Goal: Task Accomplishment & Management: Complete application form

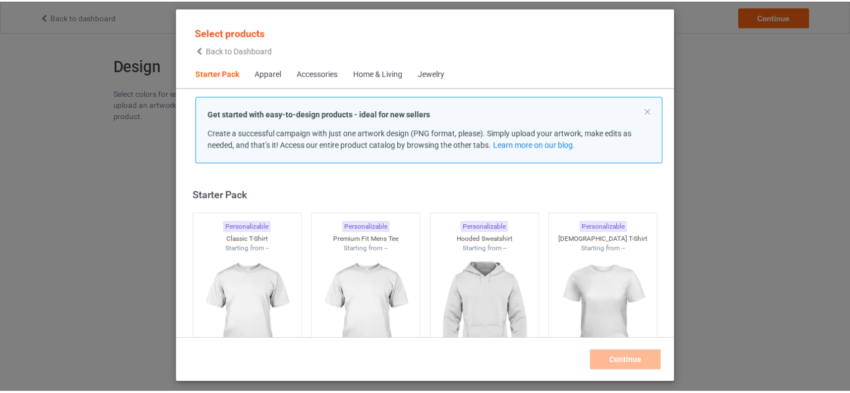
scroll to position [15, 0]
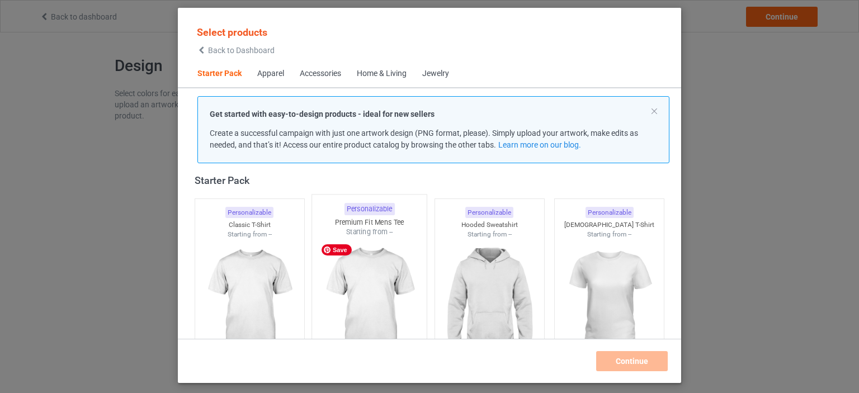
click at [378, 273] on img at bounding box center [369, 302] width 105 height 131
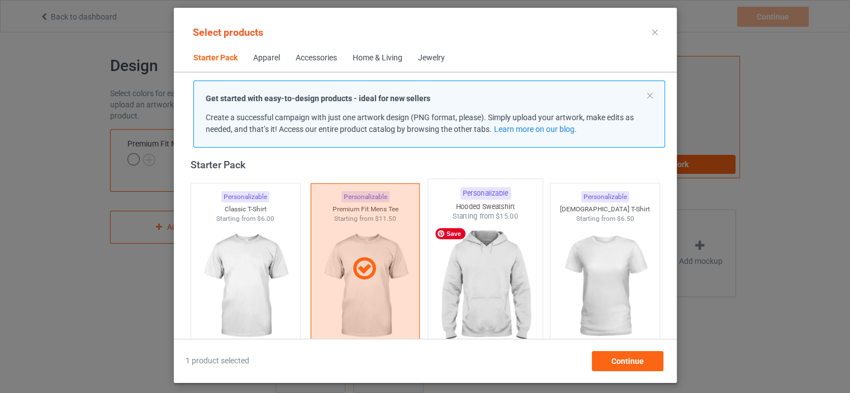
click at [478, 293] on img at bounding box center [485, 286] width 105 height 131
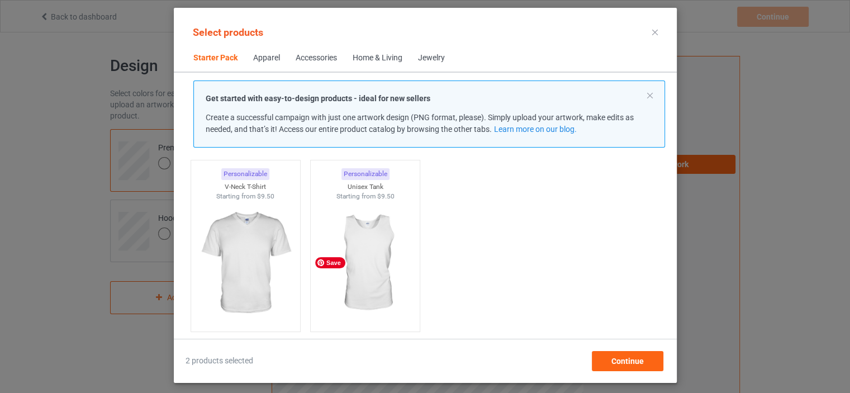
scroll to position [238, 0]
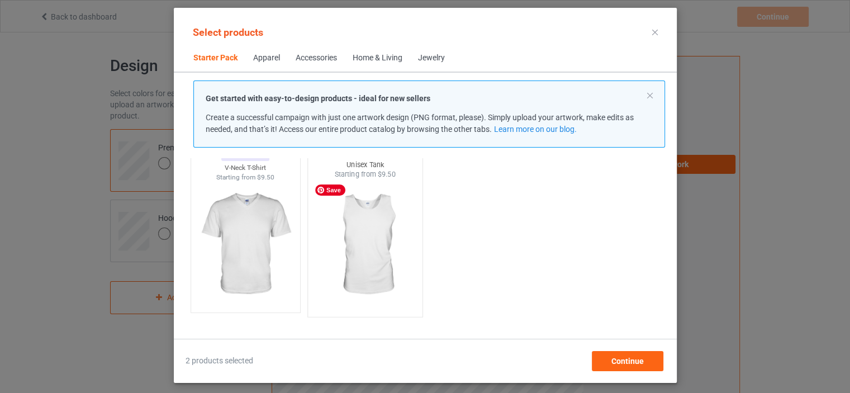
click at [361, 234] on img at bounding box center [364, 244] width 105 height 131
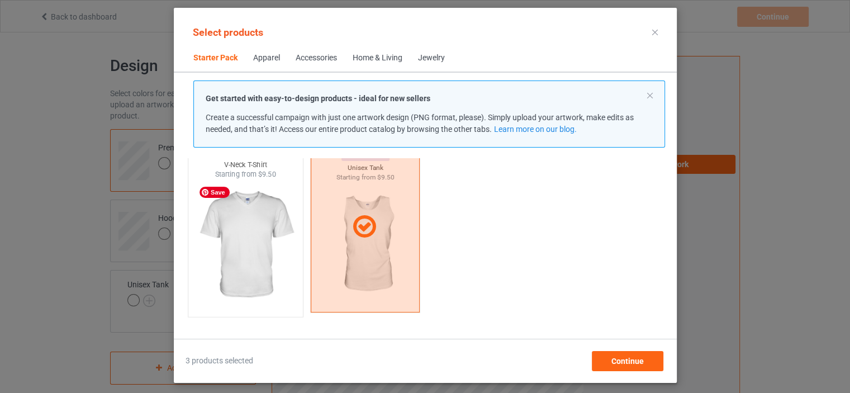
click at [264, 245] on img at bounding box center [245, 244] width 105 height 131
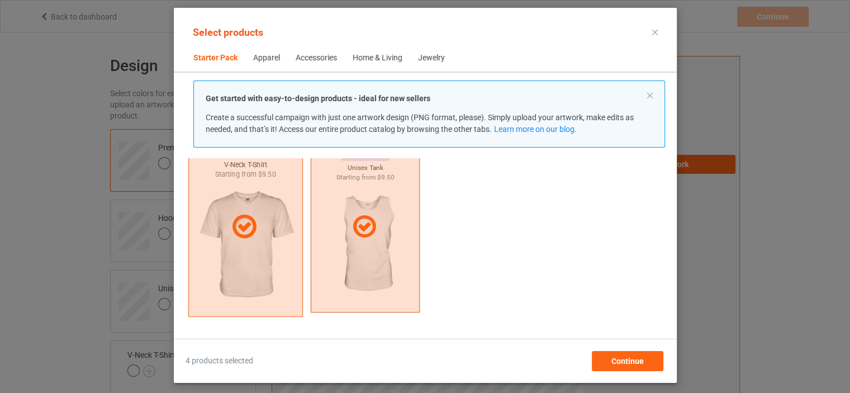
click at [290, 244] on div at bounding box center [245, 227] width 115 height 179
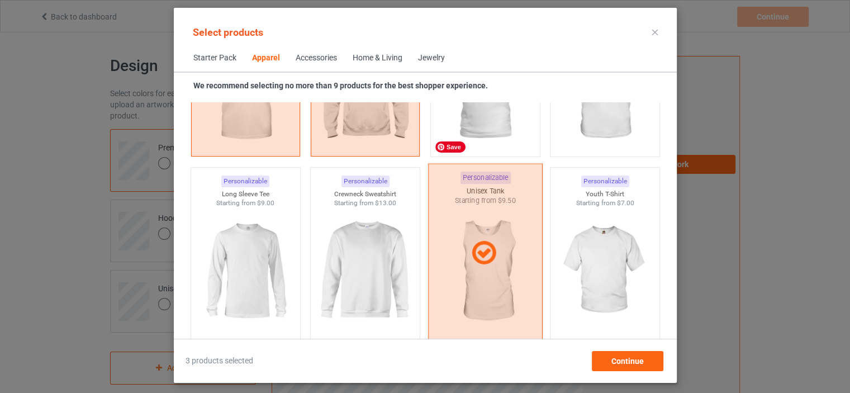
scroll to position [741, 0]
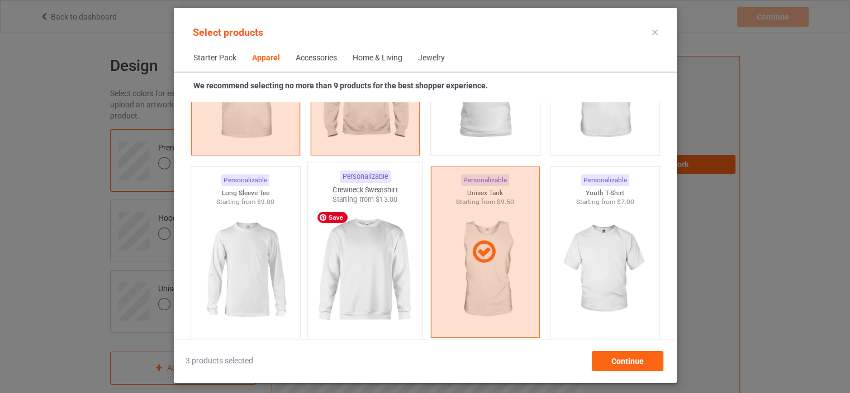
click at [366, 254] on img at bounding box center [364, 270] width 105 height 131
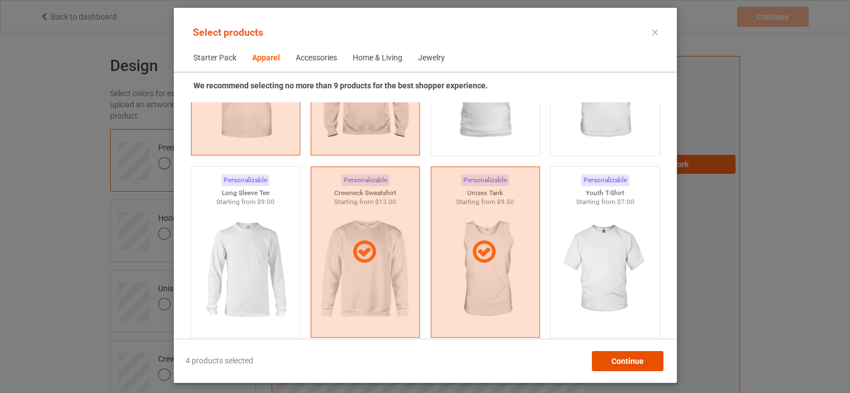
click at [629, 362] on span "Continue" at bounding box center [627, 361] width 32 height 9
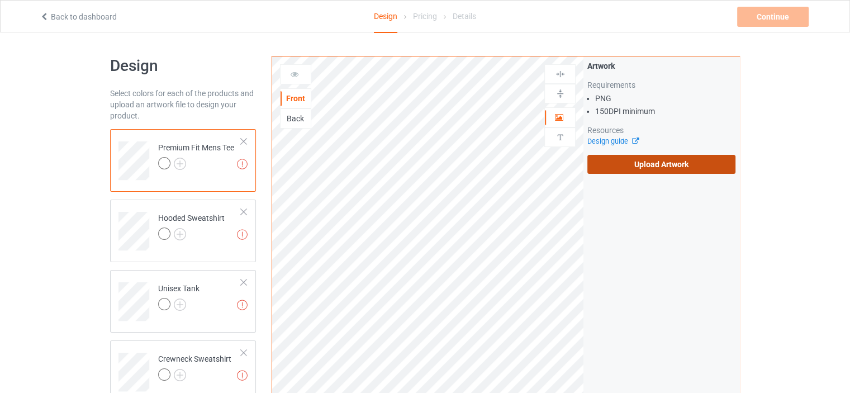
click at [595, 172] on label "Upload Artwork" at bounding box center [662, 164] width 148 height 19
click at [0, 0] on input "Upload Artwork" at bounding box center [0, 0] width 0 height 0
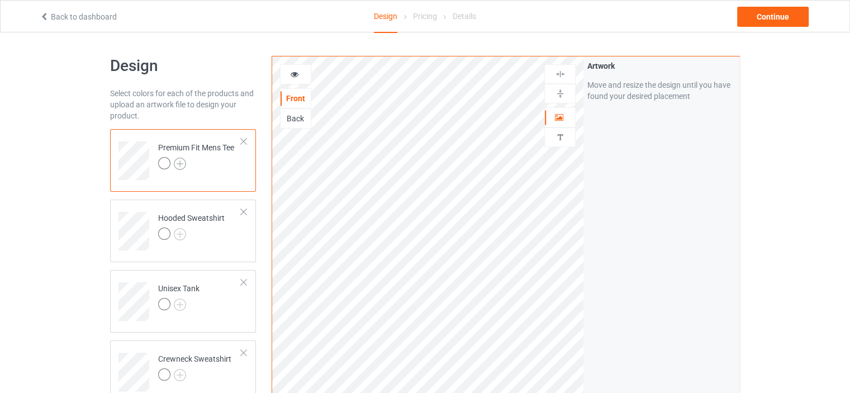
click at [184, 161] on img at bounding box center [180, 164] width 12 height 12
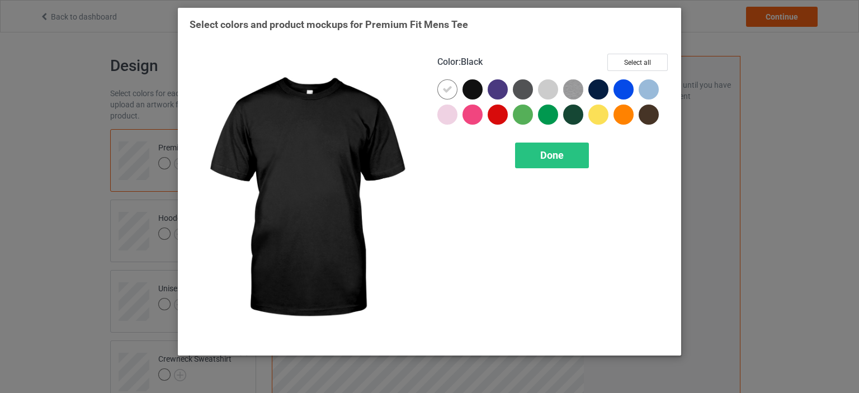
drag, startPoint x: 476, startPoint y: 82, endPoint x: 467, endPoint y: 83, distance: 8.4
click at [476, 83] on div at bounding box center [472, 89] width 20 height 20
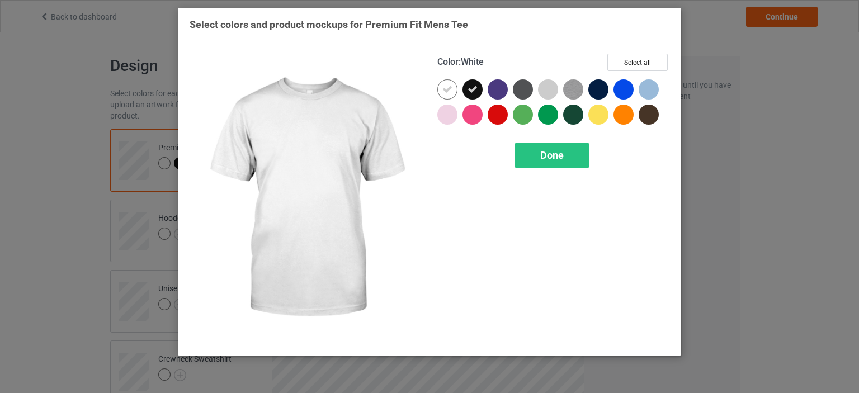
click at [451, 84] on icon at bounding box center [447, 89] width 10 height 10
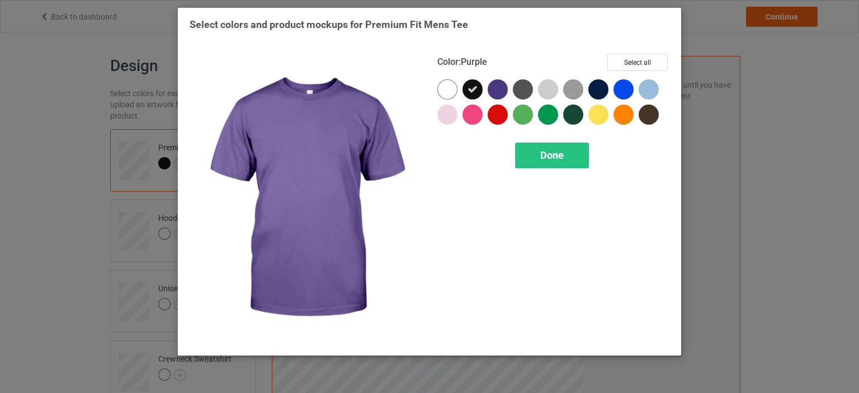
click at [498, 84] on div at bounding box center [497, 89] width 20 height 20
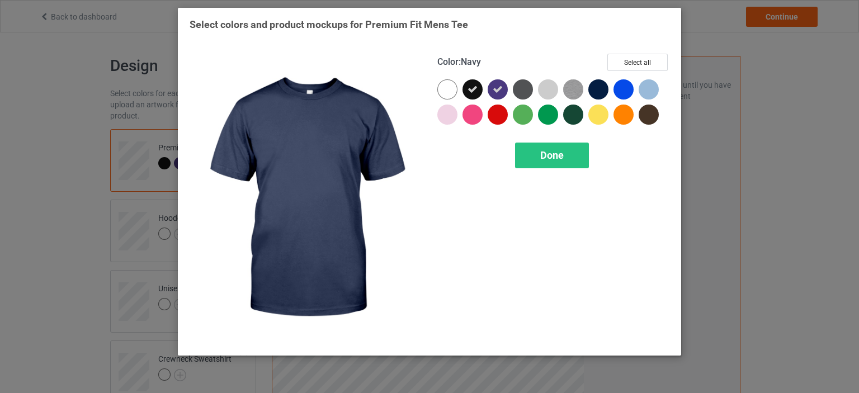
click at [593, 86] on div at bounding box center [598, 89] width 20 height 20
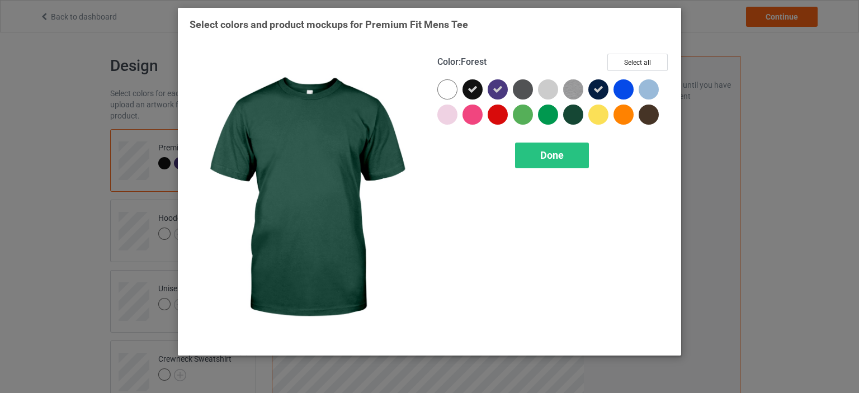
click at [577, 116] on div at bounding box center [573, 115] width 20 height 20
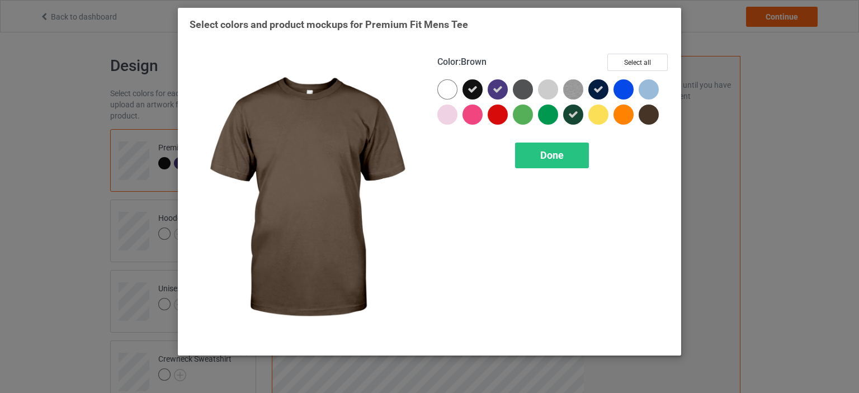
click at [650, 109] on div at bounding box center [648, 115] width 20 height 20
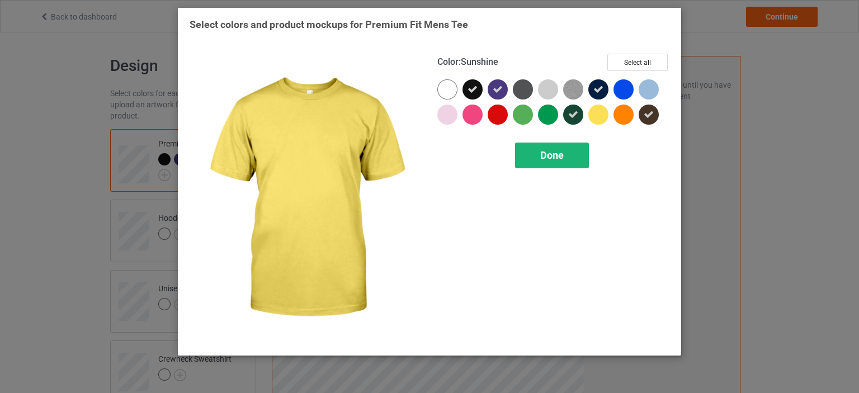
click at [560, 148] on div "Done" at bounding box center [552, 156] width 74 height 26
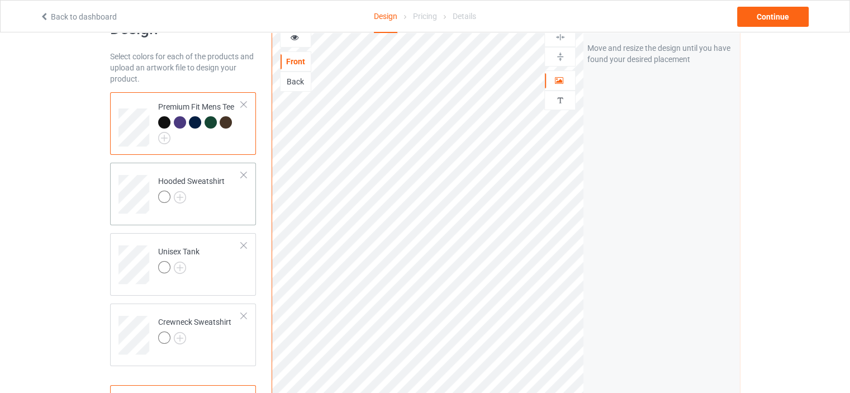
scroll to position [56, 0]
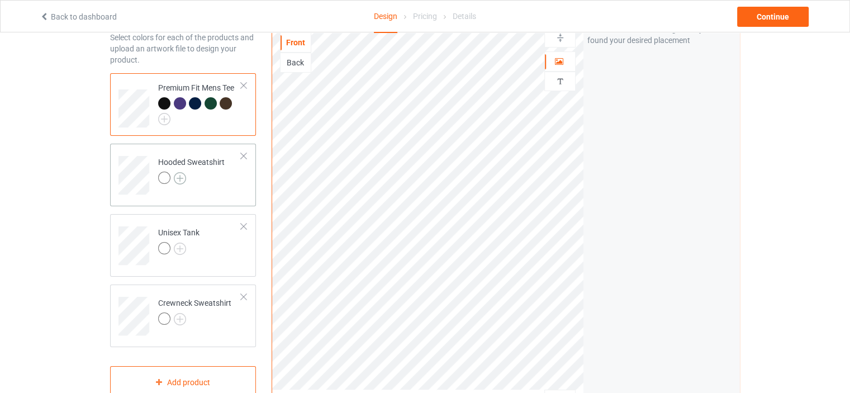
click at [176, 174] on img at bounding box center [180, 178] width 12 height 12
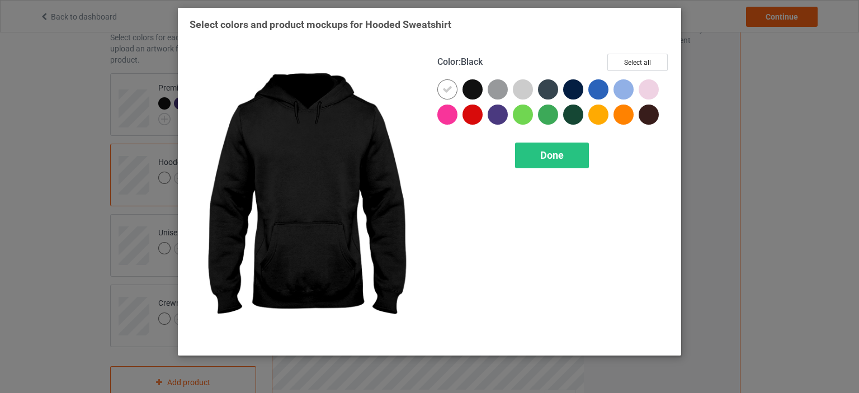
drag, startPoint x: 473, startPoint y: 93, endPoint x: 467, endPoint y: 94, distance: 6.4
click at [473, 92] on div at bounding box center [472, 89] width 20 height 20
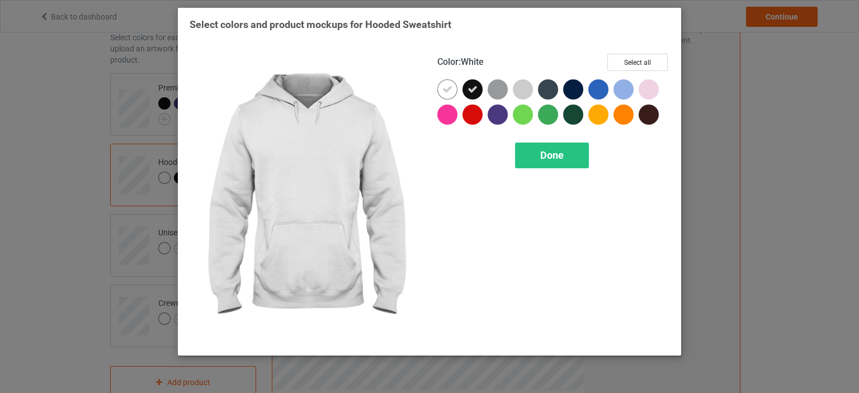
click at [445, 89] on icon at bounding box center [447, 89] width 10 height 10
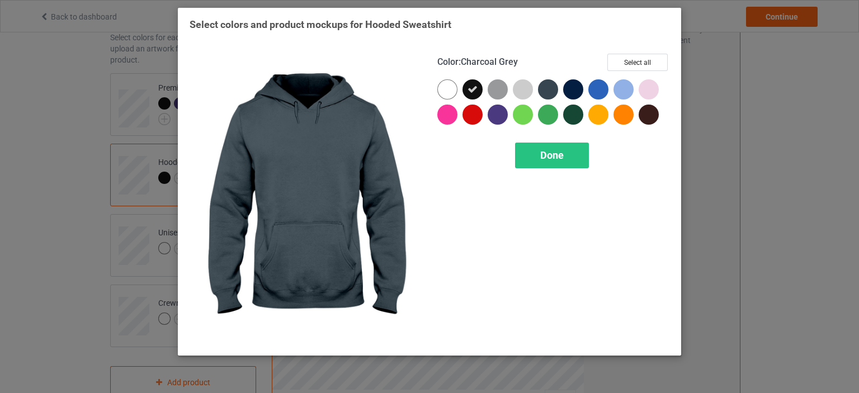
click at [543, 88] on div at bounding box center [548, 89] width 20 height 20
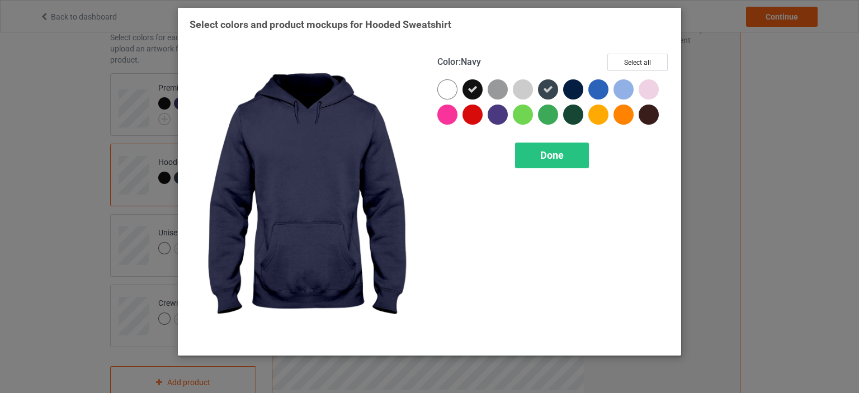
click at [570, 87] on div at bounding box center [573, 89] width 20 height 20
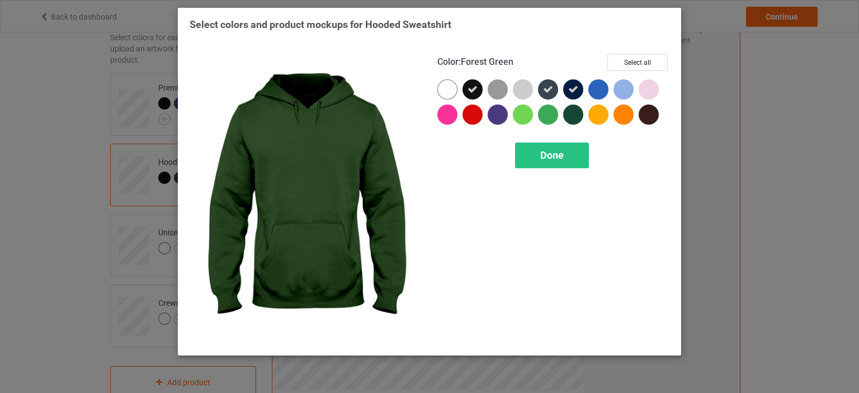
click at [577, 111] on div at bounding box center [573, 115] width 20 height 20
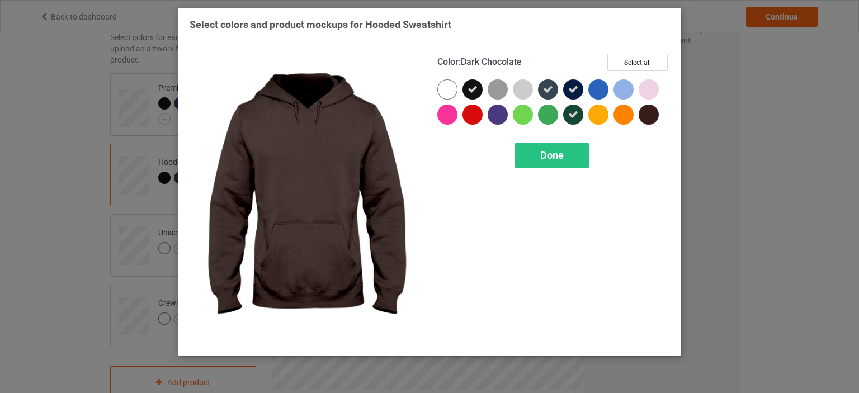
click at [647, 115] on div at bounding box center [648, 115] width 20 height 20
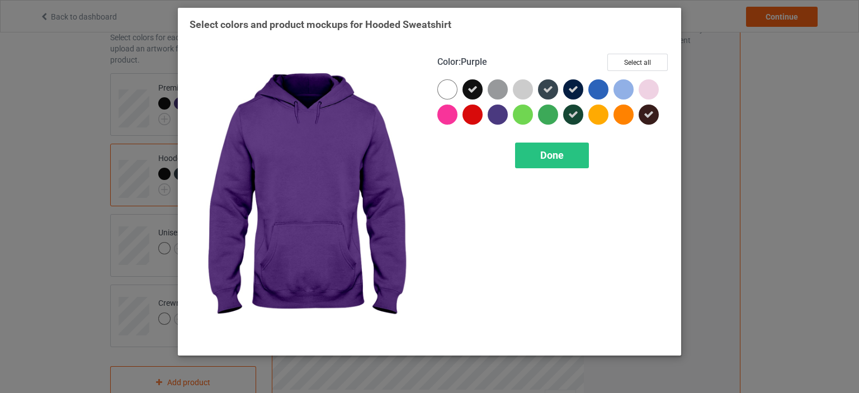
click at [501, 111] on div at bounding box center [497, 115] width 20 height 20
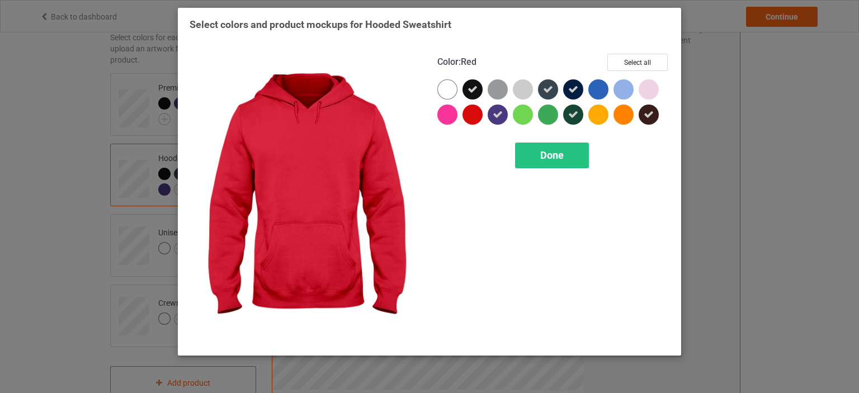
click at [479, 112] on div at bounding box center [472, 115] width 20 height 20
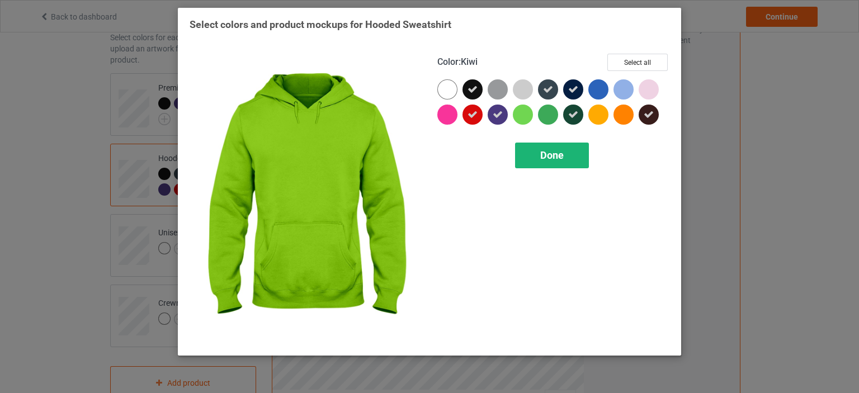
click at [539, 150] on div "Done" at bounding box center [552, 156] width 74 height 26
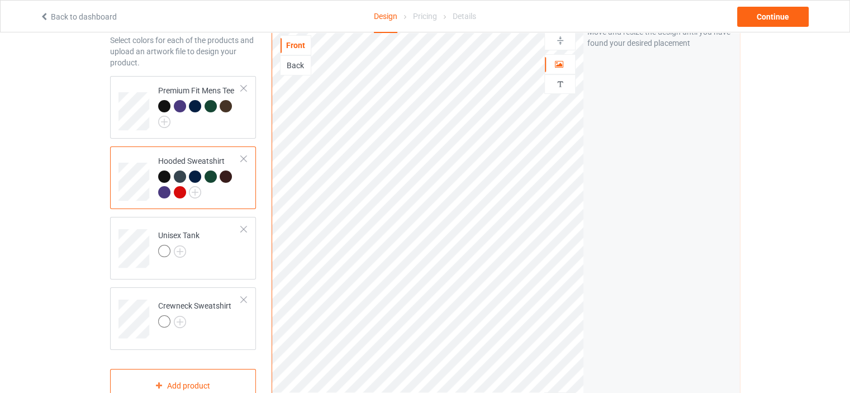
scroll to position [112, 0]
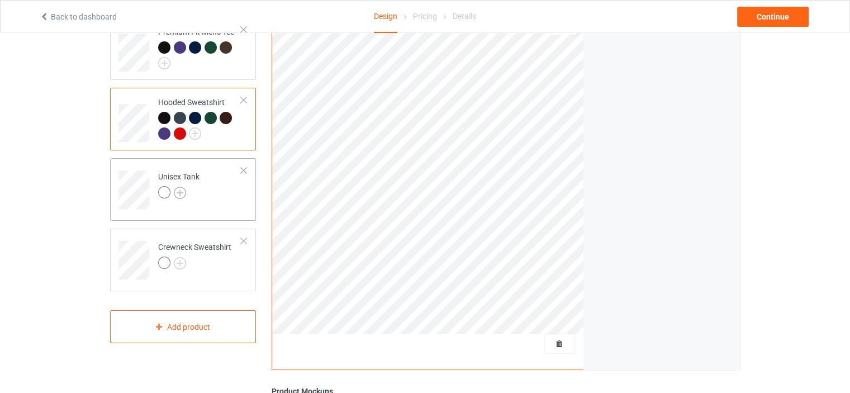
click at [185, 190] on img at bounding box center [180, 193] width 12 height 12
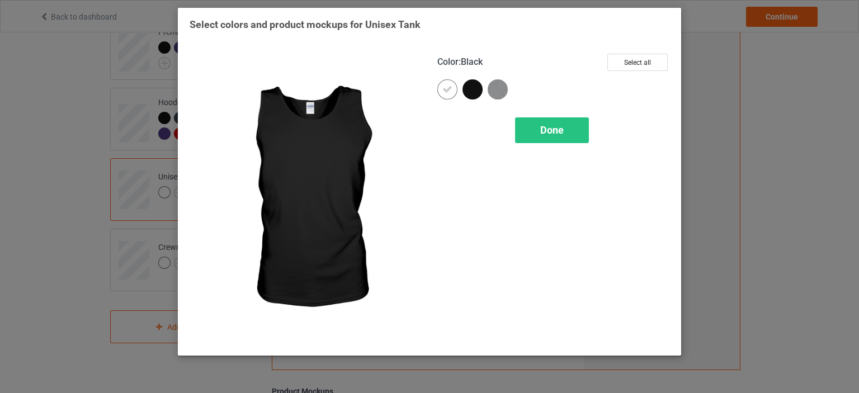
click at [476, 91] on div at bounding box center [472, 89] width 20 height 20
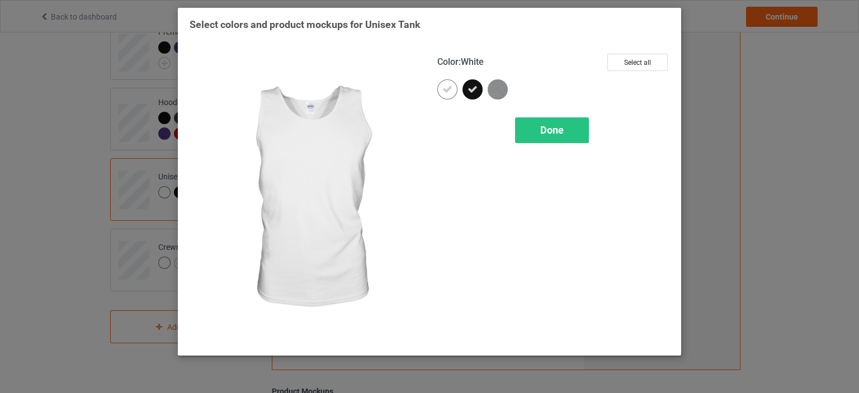
click at [443, 93] on icon at bounding box center [447, 89] width 10 height 10
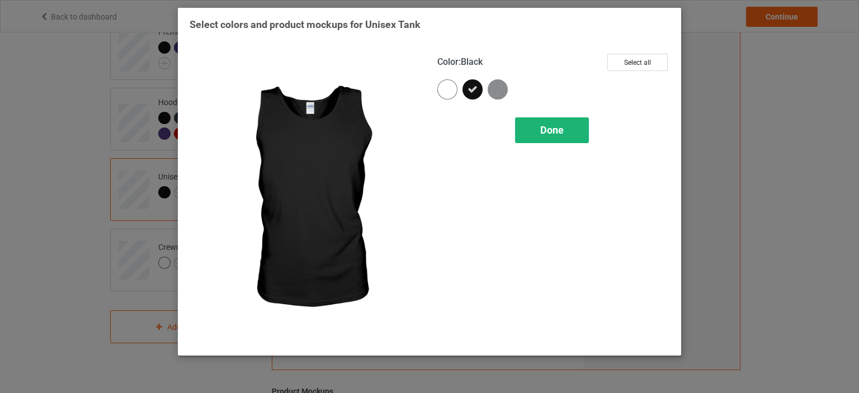
click at [569, 143] on div "Done" at bounding box center [552, 130] width 74 height 26
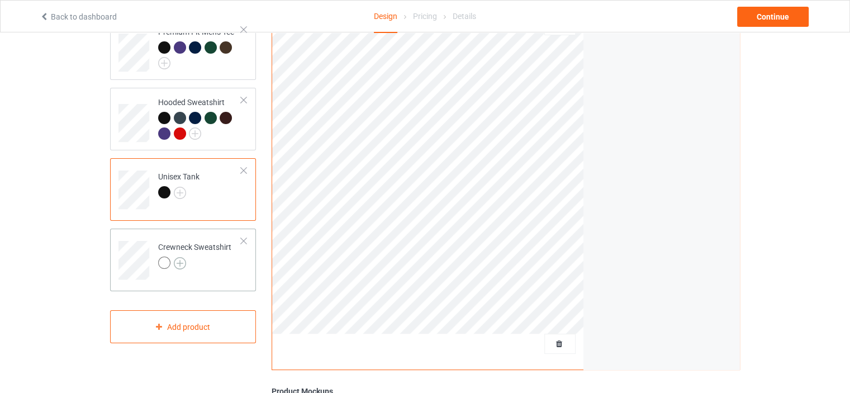
click at [178, 259] on img at bounding box center [180, 263] width 12 height 12
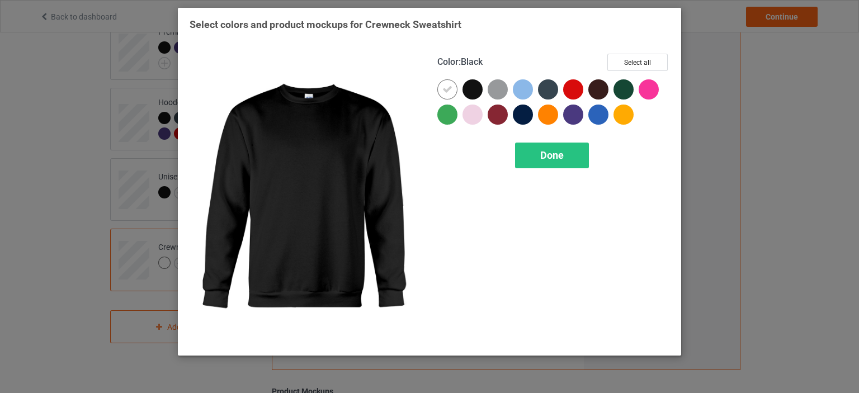
click at [476, 91] on div at bounding box center [472, 89] width 20 height 20
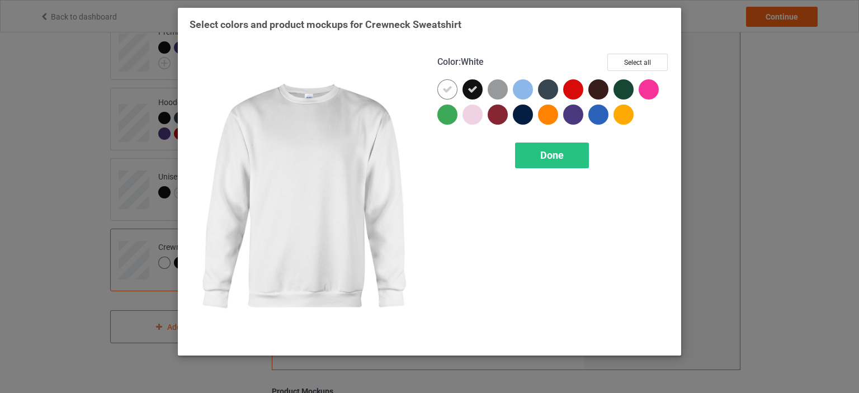
click at [447, 97] on div at bounding box center [447, 89] width 20 height 20
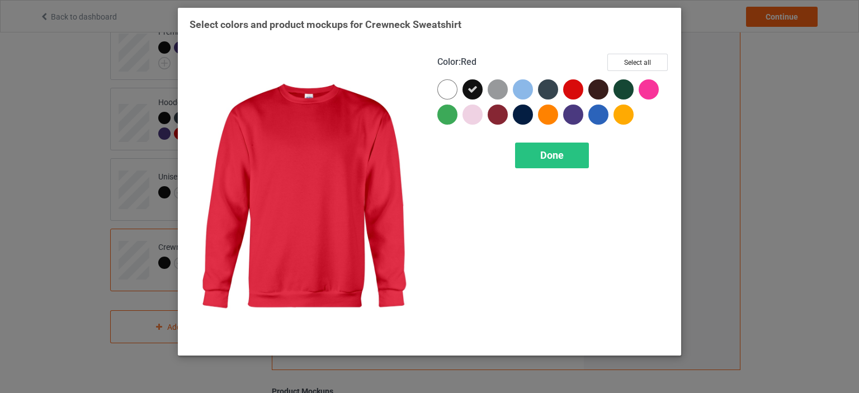
click at [593, 92] on div at bounding box center [598, 89] width 20 height 20
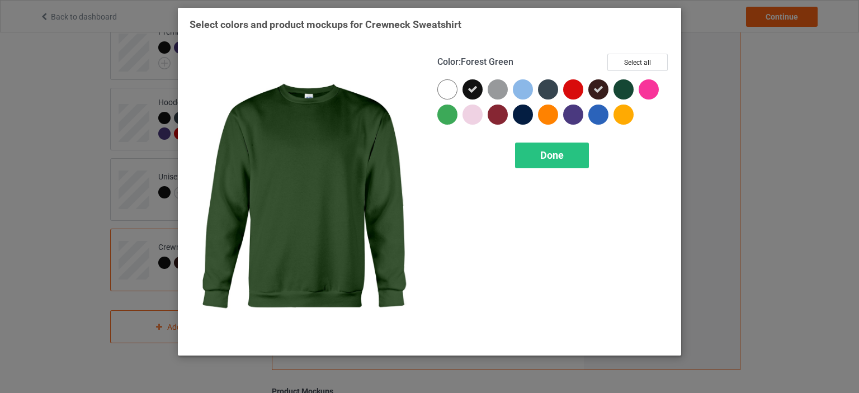
click at [624, 91] on div at bounding box center [623, 89] width 20 height 20
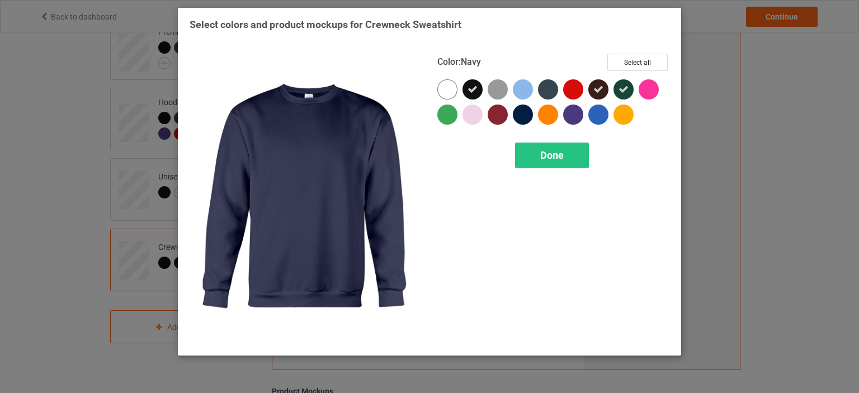
click at [521, 118] on div at bounding box center [523, 115] width 20 height 20
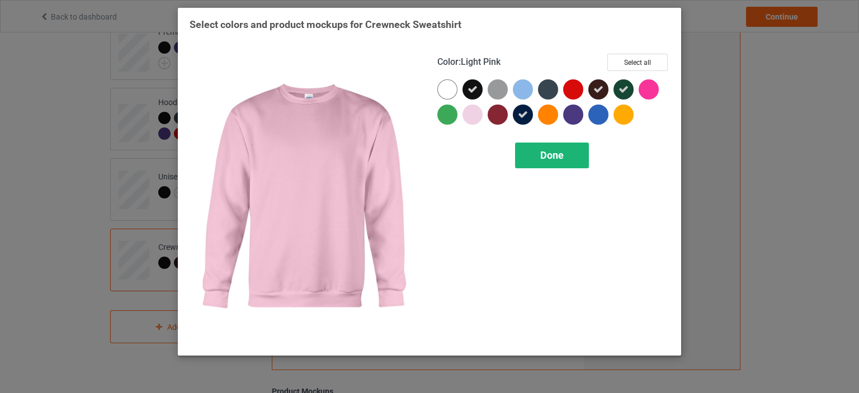
click at [562, 160] on span "Done" at bounding box center [551, 155] width 23 height 12
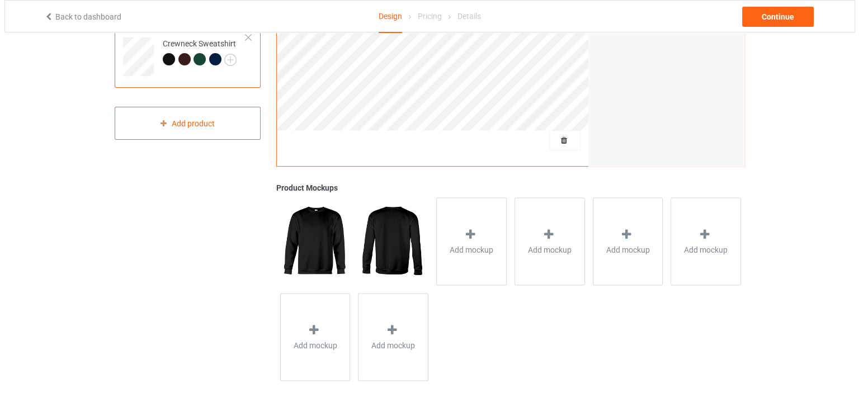
scroll to position [330, 0]
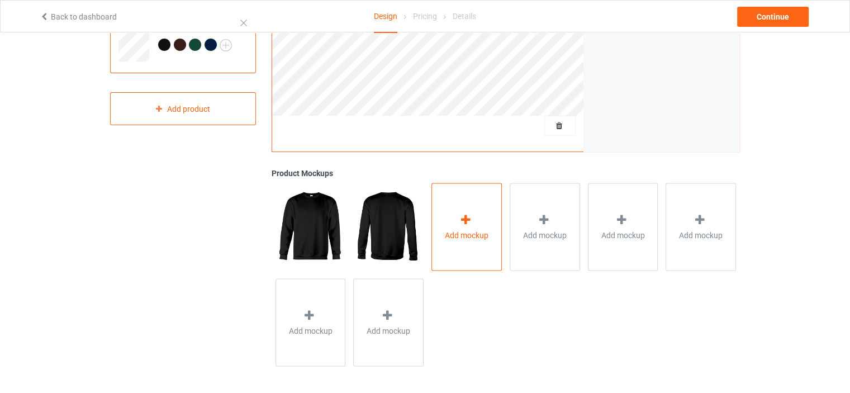
click at [453, 221] on div "Add mockup" at bounding box center [467, 227] width 70 height 88
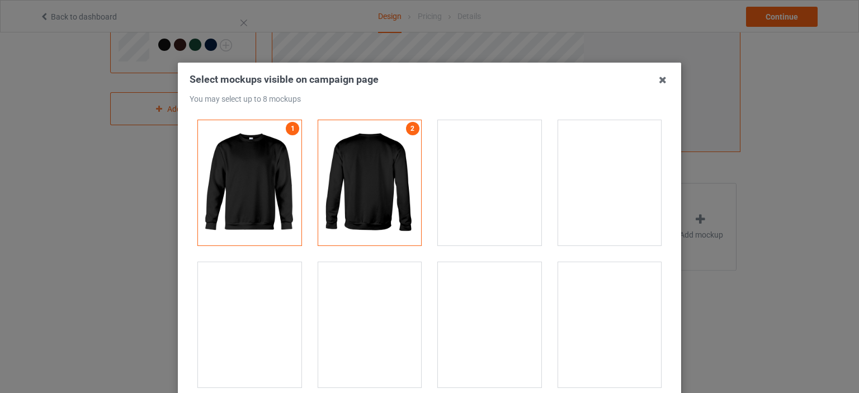
click at [447, 297] on div at bounding box center [489, 324] width 103 height 125
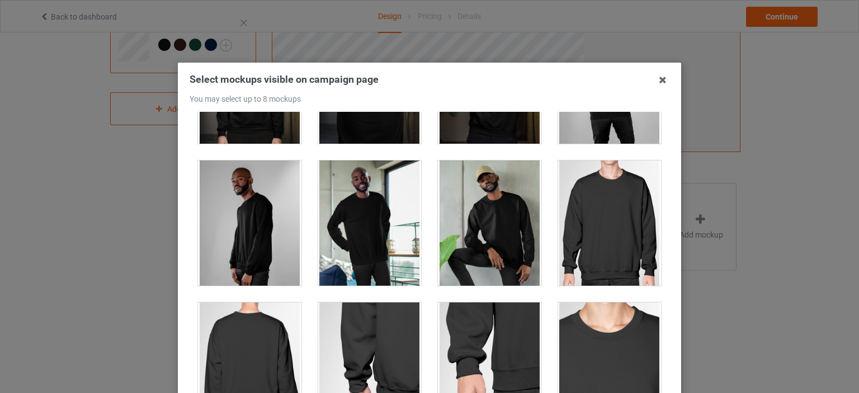
scroll to position [391, 0]
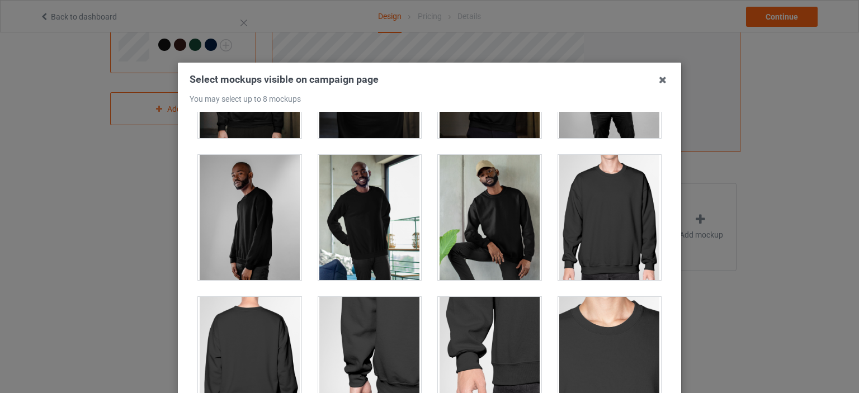
click at [438, 225] on div at bounding box center [489, 217] width 103 height 125
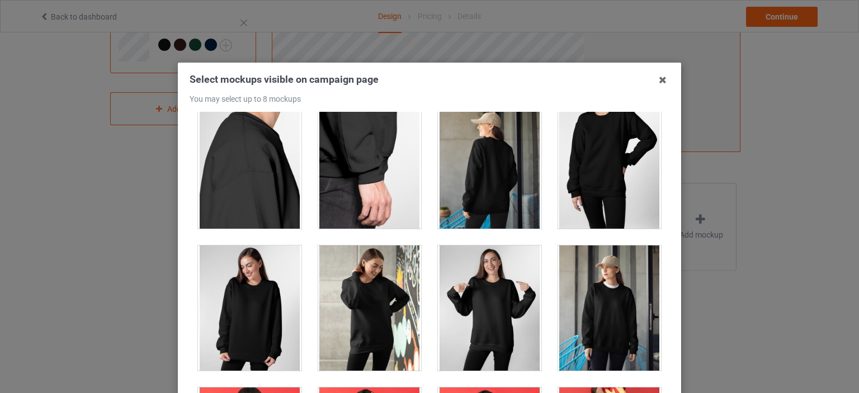
scroll to position [1006, 0]
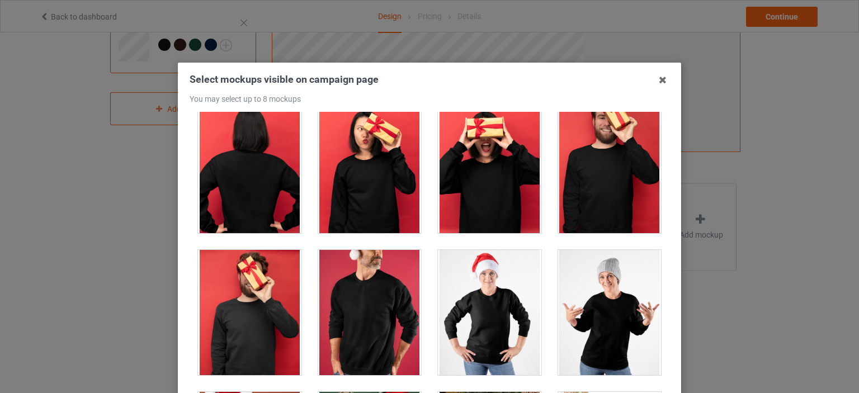
click at [599, 198] on div at bounding box center [609, 170] width 103 height 125
click at [362, 293] on div at bounding box center [369, 312] width 103 height 125
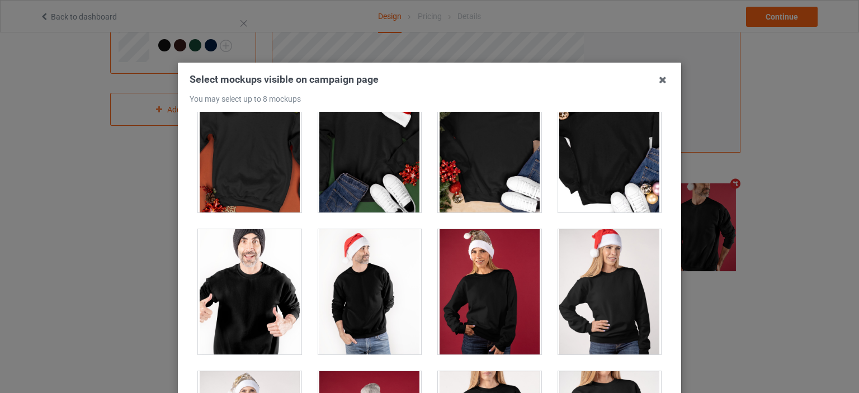
scroll to position [1342, 0]
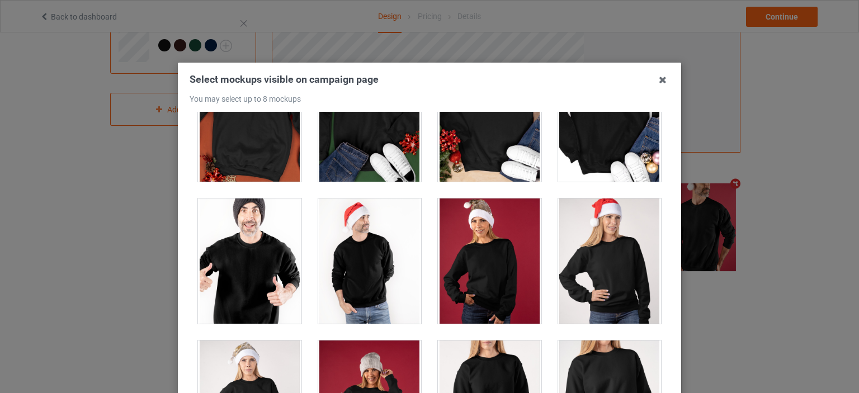
click at [255, 276] on div at bounding box center [249, 260] width 103 height 125
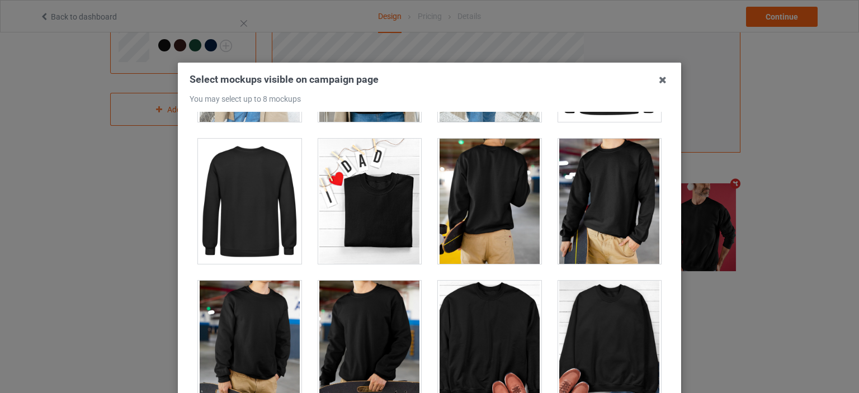
scroll to position [3242, 0]
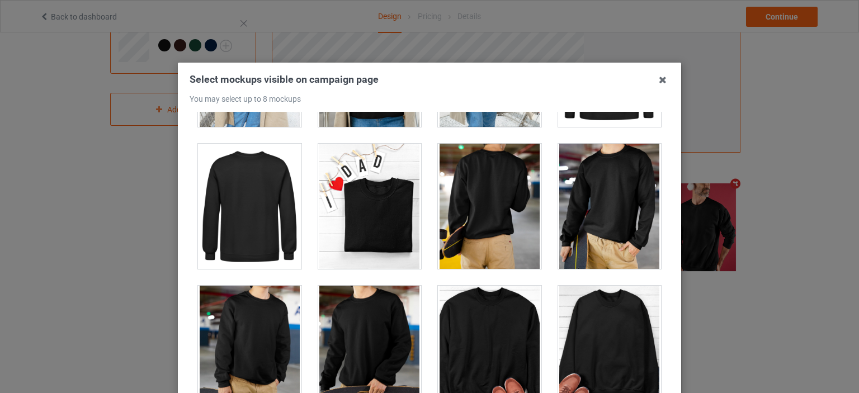
click at [472, 319] on div at bounding box center [489, 348] width 103 height 125
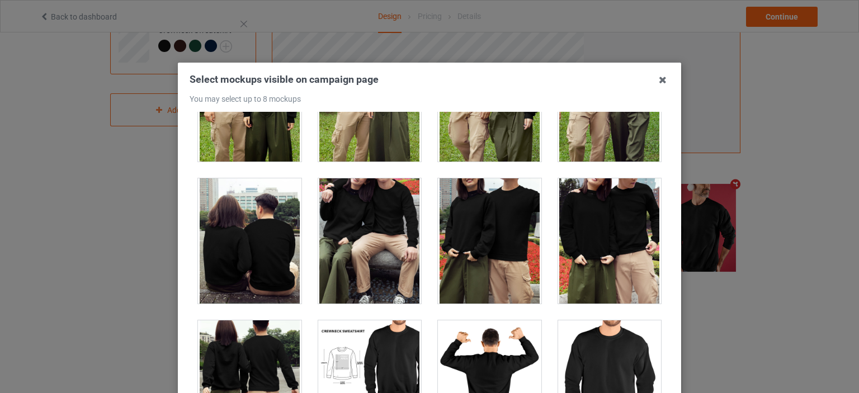
scroll to position [3745, 0]
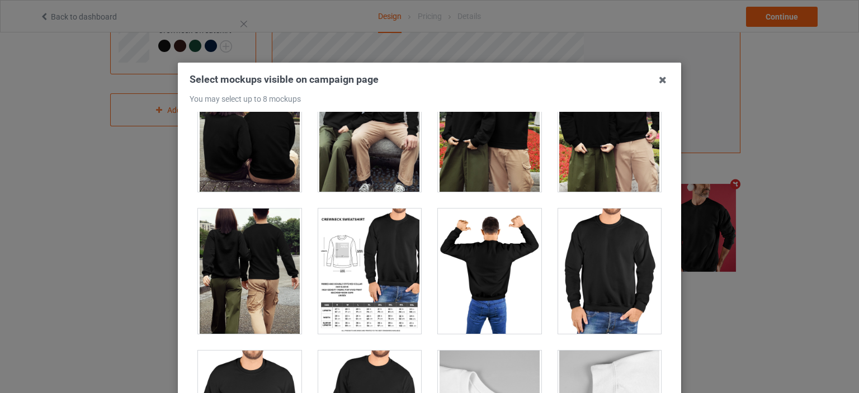
click at [563, 253] on div at bounding box center [609, 271] width 103 height 125
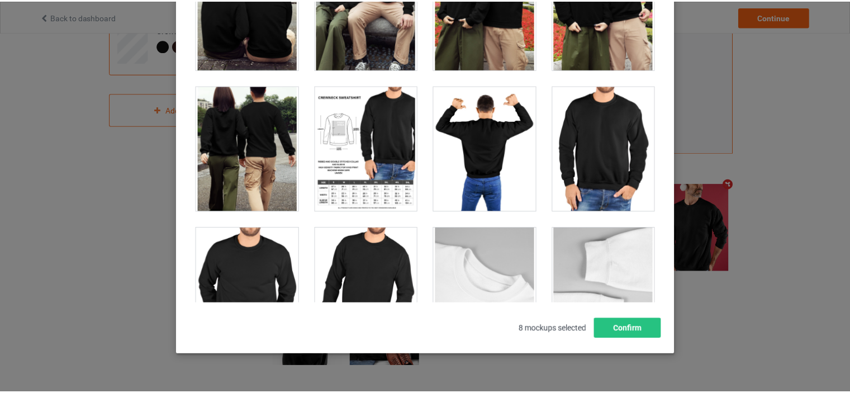
scroll to position [181, 0]
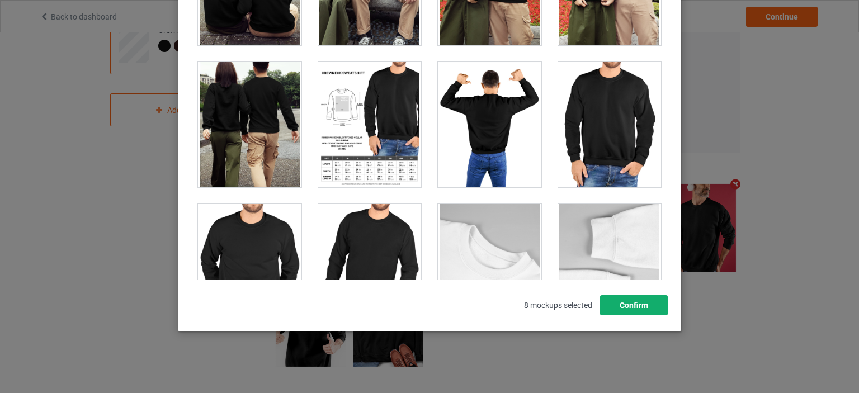
click at [652, 303] on button "Confirm" at bounding box center [634, 305] width 68 height 20
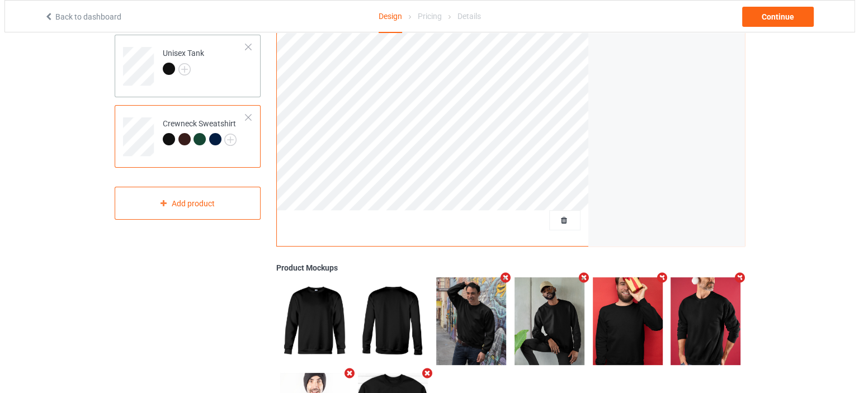
scroll to position [217, 0]
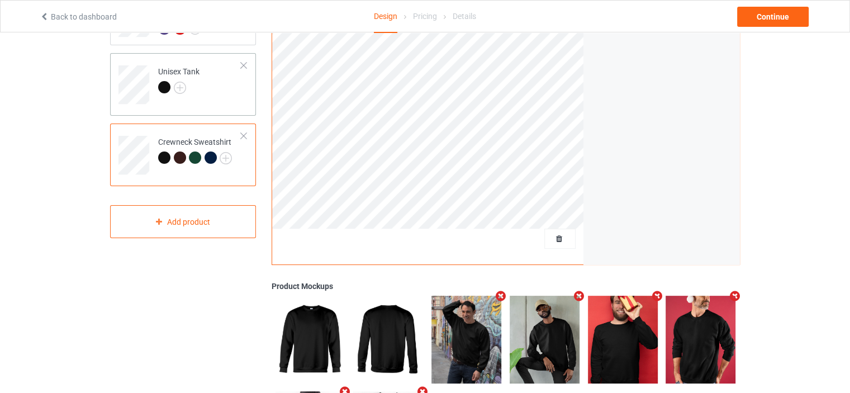
click at [231, 103] on td "Unisex Tank" at bounding box center [200, 81] width 96 height 46
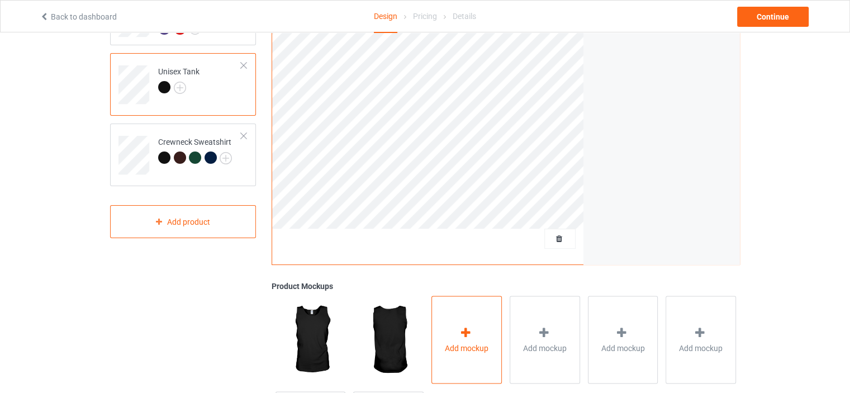
click at [450, 312] on div "Add mockup" at bounding box center [467, 340] width 70 height 88
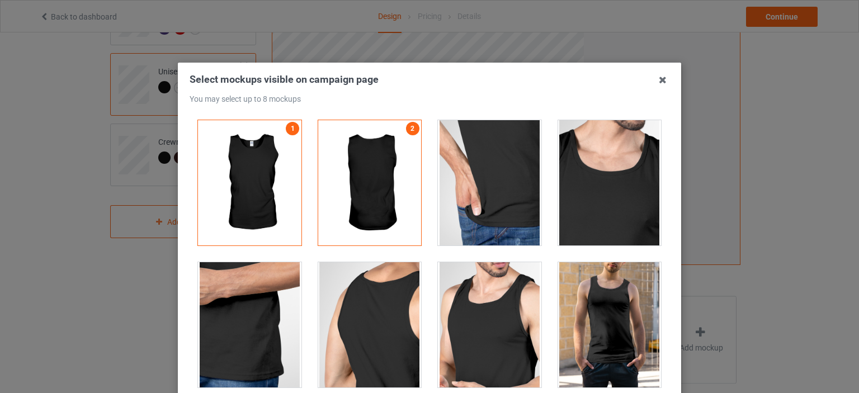
drag, startPoint x: 582, startPoint y: 315, endPoint x: 575, endPoint y: 310, distance: 8.4
click at [582, 315] on div at bounding box center [609, 324] width 103 height 125
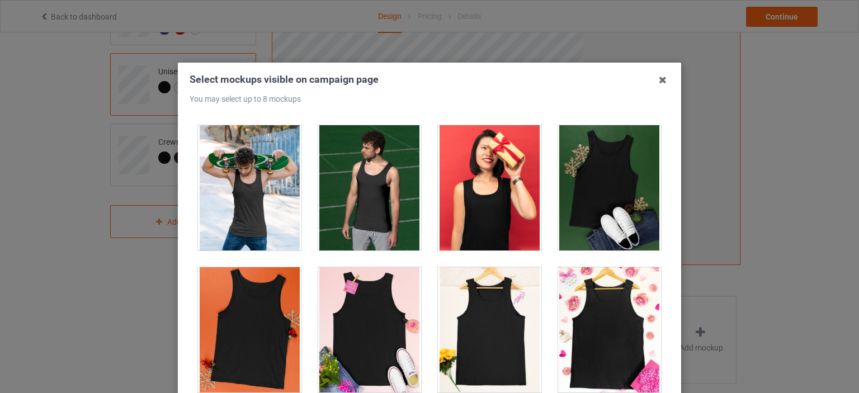
scroll to position [280, 0]
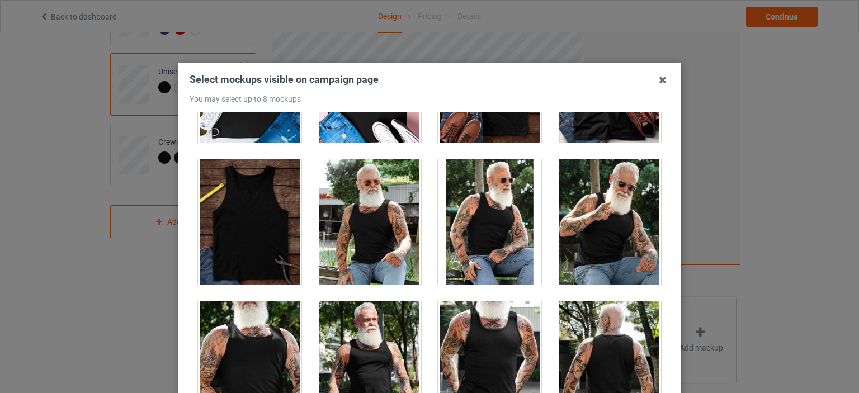
click at [392, 229] on div at bounding box center [369, 221] width 103 height 125
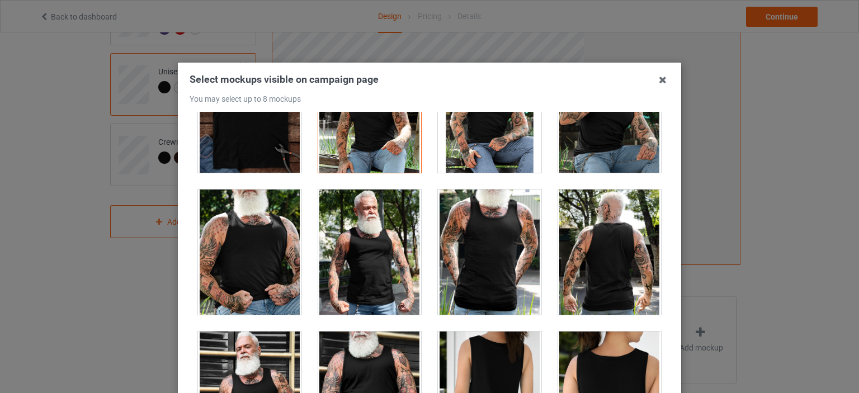
click at [498, 254] on div at bounding box center [489, 252] width 103 height 125
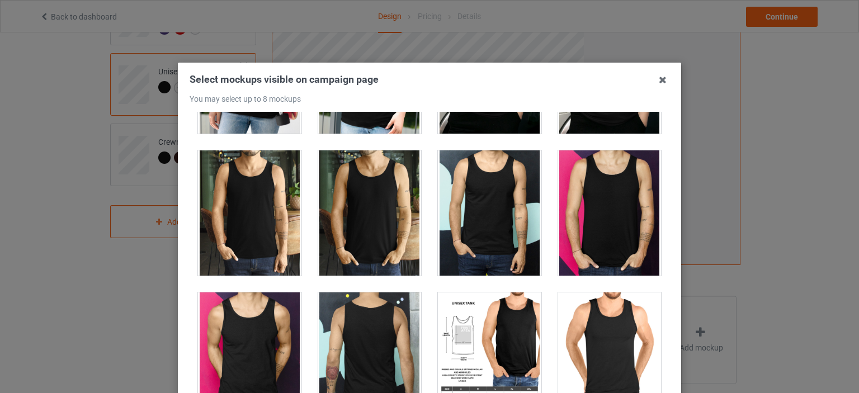
scroll to position [1398, 0]
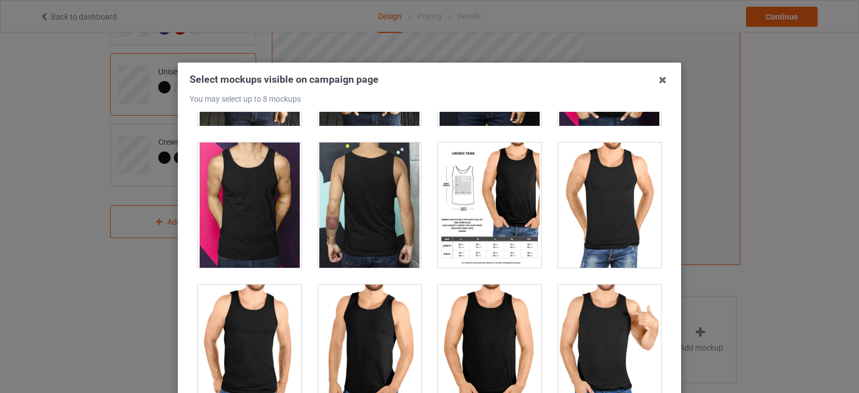
click at [618, 335] on div at bounding box center [609, 347] width 103 height 125
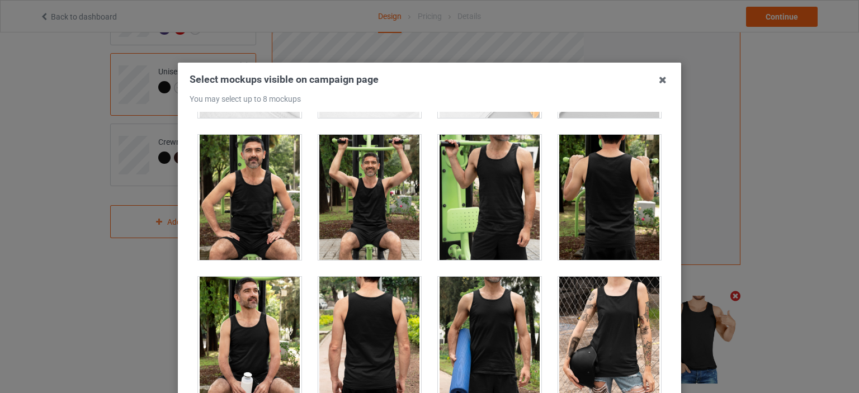
scroll to position [2068, 0]
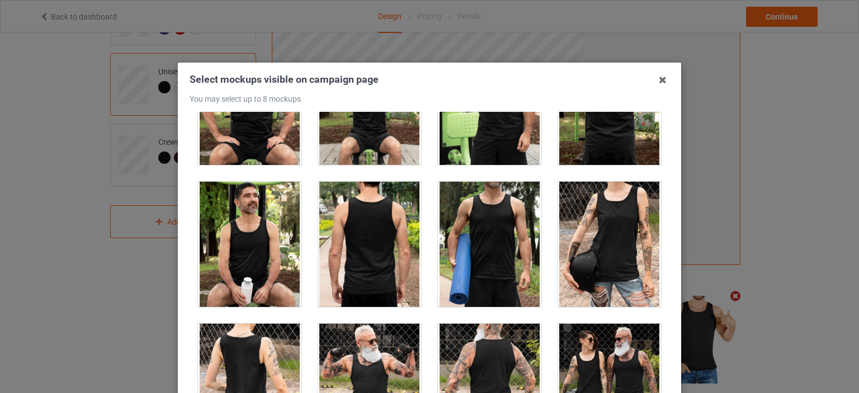
click at [497, 203] on div at bounding box center [489, 244] width 103 height 125
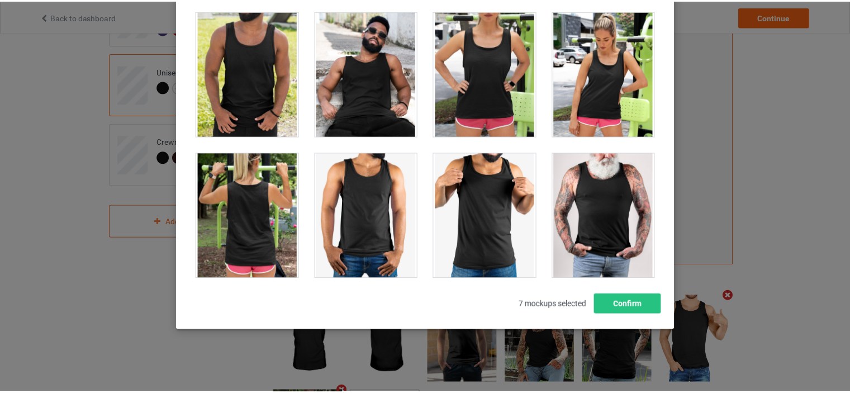
scroll to position [2804, 0]
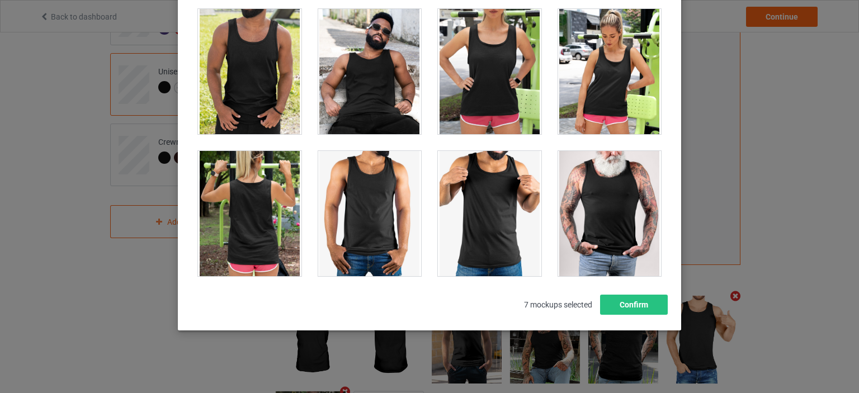
click at [592, 221] on div at bounding box center [609, 213] width 103 height 125
click at [617, 304] on button "Confirm" at bounding box center [634, 305] width 68 height 20
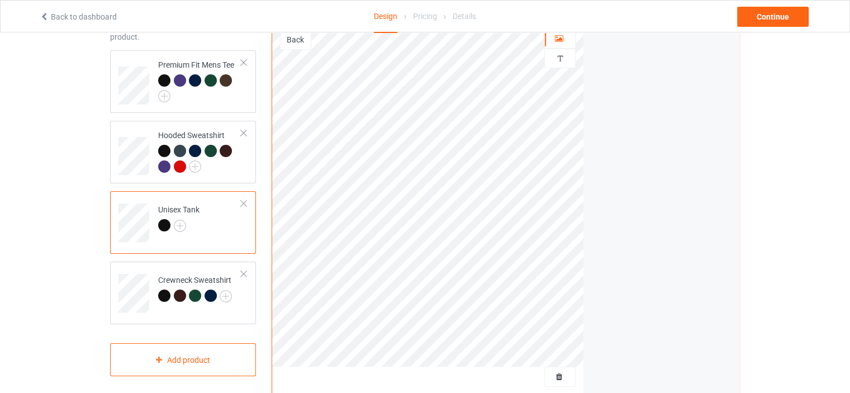
scroll to position [49, 0]
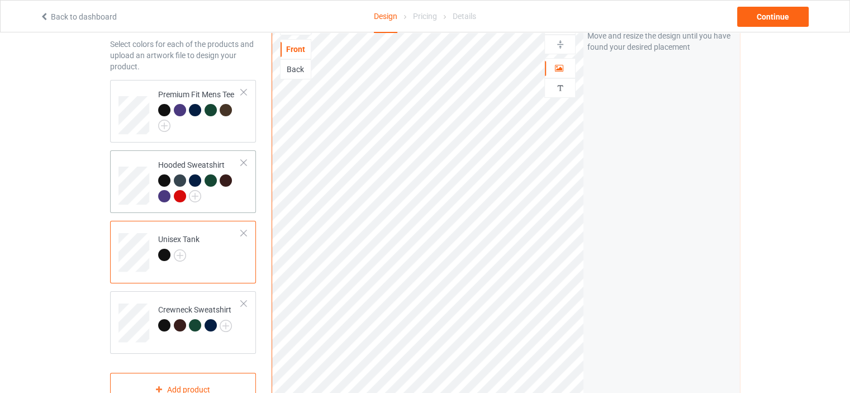
click at [246, 198] on td "Hooded Sweatshirt" at bounding box center [200, 182] width 96 height 54
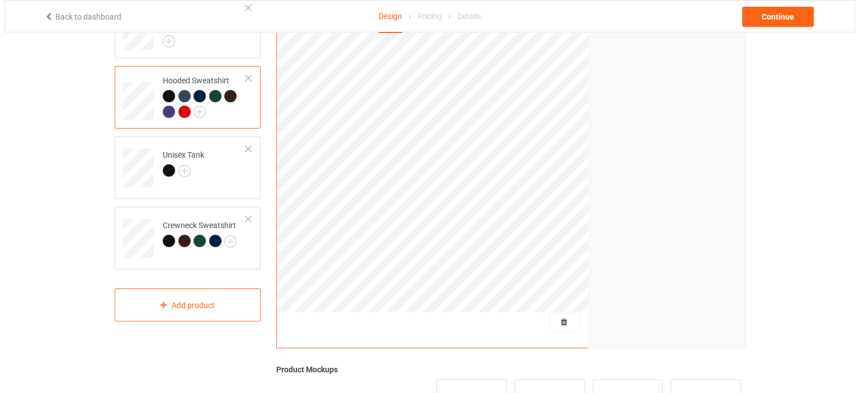
scroll to position [273, 0]
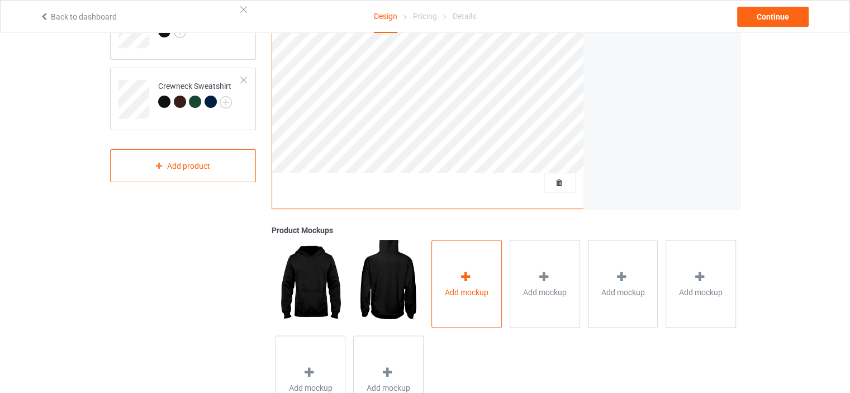
click at [471, 271] on icon at bounding box center [466, 277] width 14 height 12
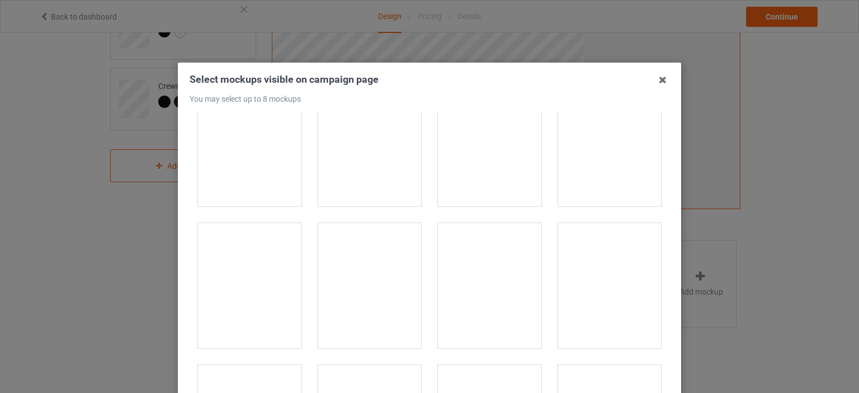
scroll to position [1118, 0]
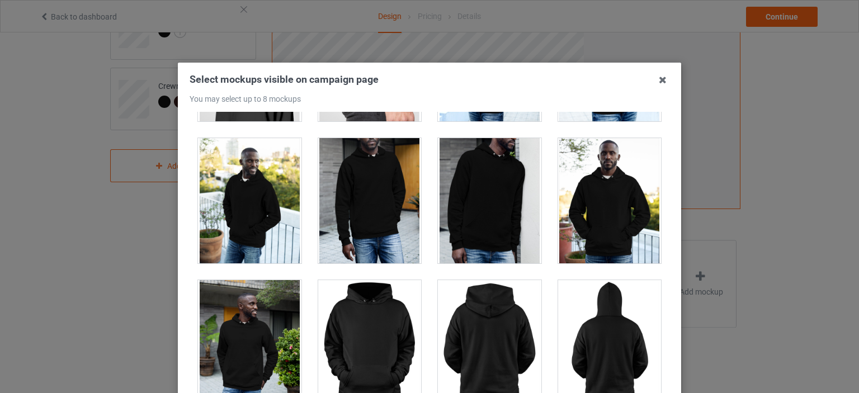
click at [606, 192] on div at bounding box center [609, 200] width 103 height 125
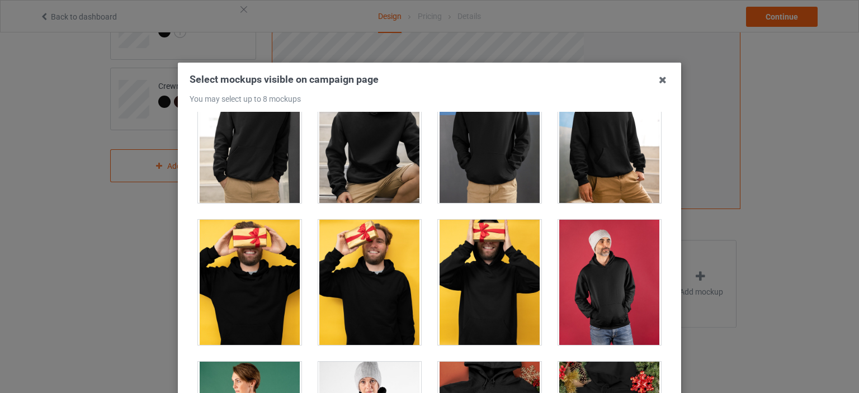
scroll to position [2124, 0]
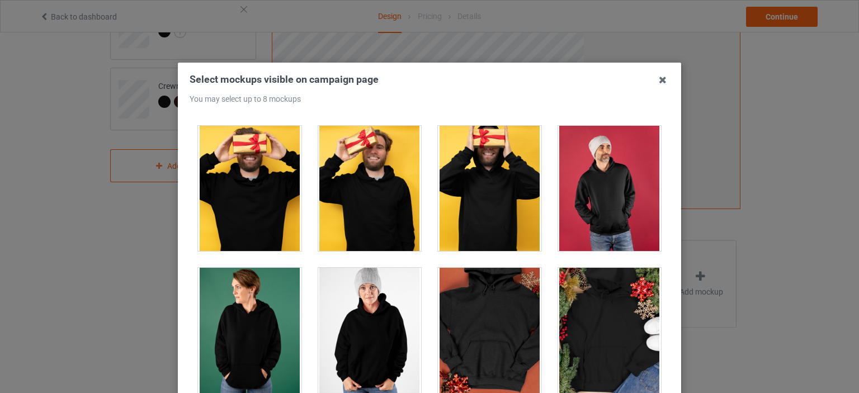
click at [576, 191] on div at bounding box center [609, 188] width 103 height 125
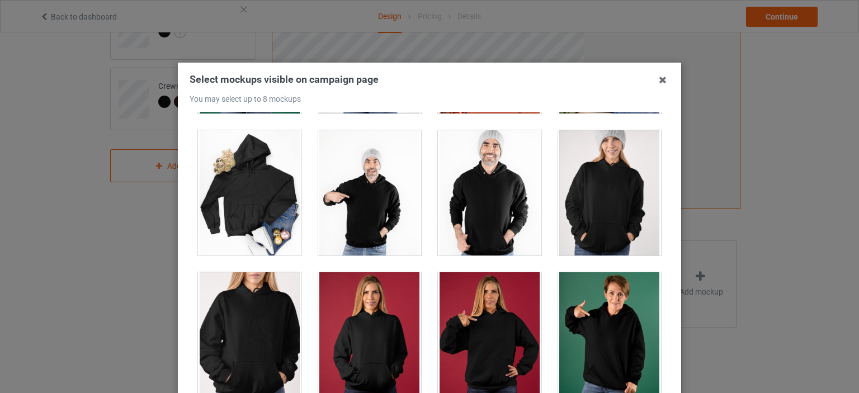
click at [465, 223] on div at bounding box center [489, 192] width 103 height 125
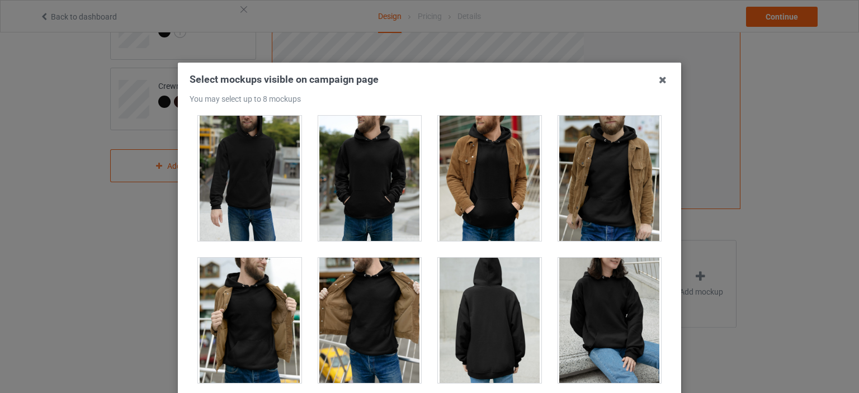
scroll to position [3130, 0]
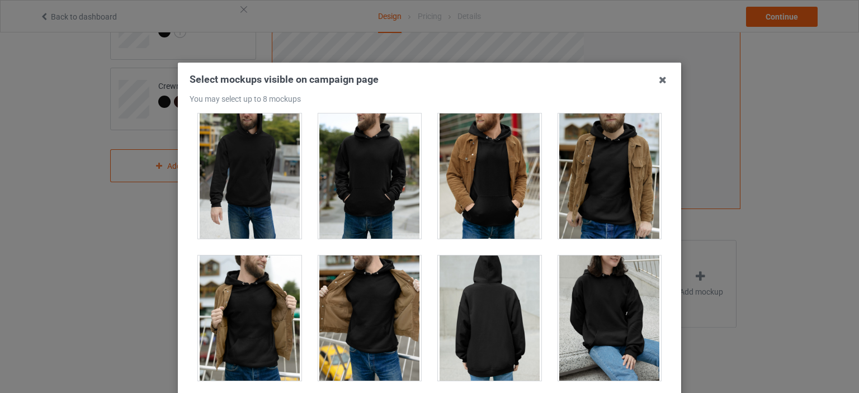
click at [378, 190] on div at bounding box center [369, 175] width 103 height 125
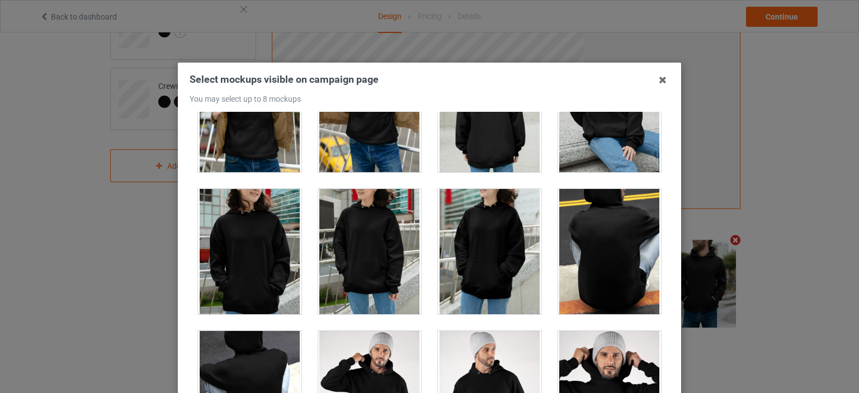
scroll to position [3466, 0]
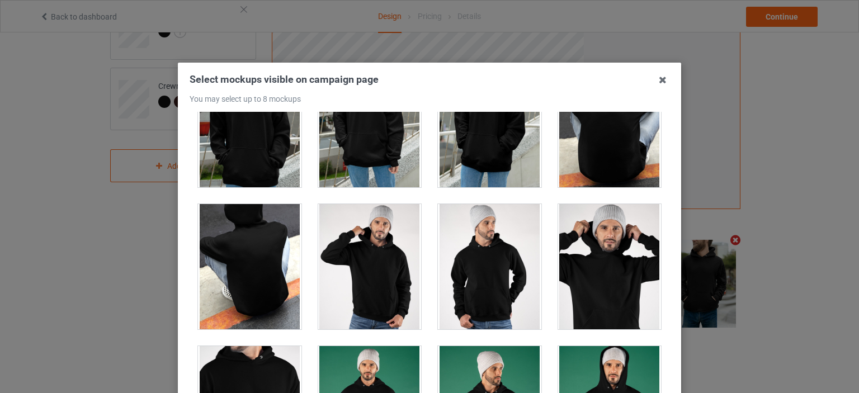
click at [518, 271] on div at bounding box center [489, 266] width 103 height 125
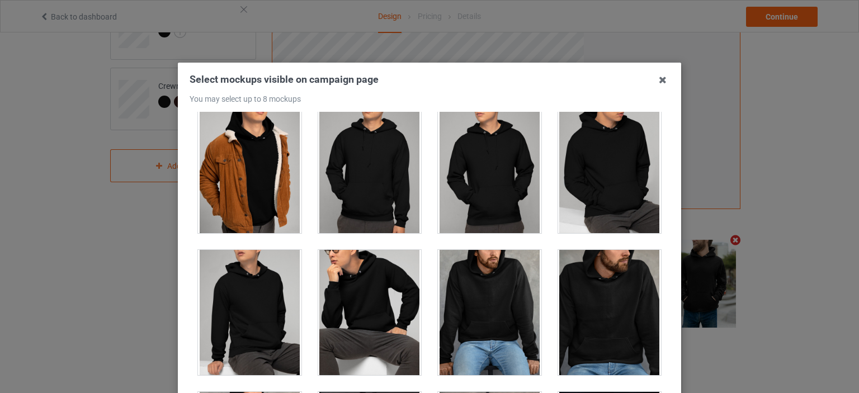
scroll to position [4472, 0]
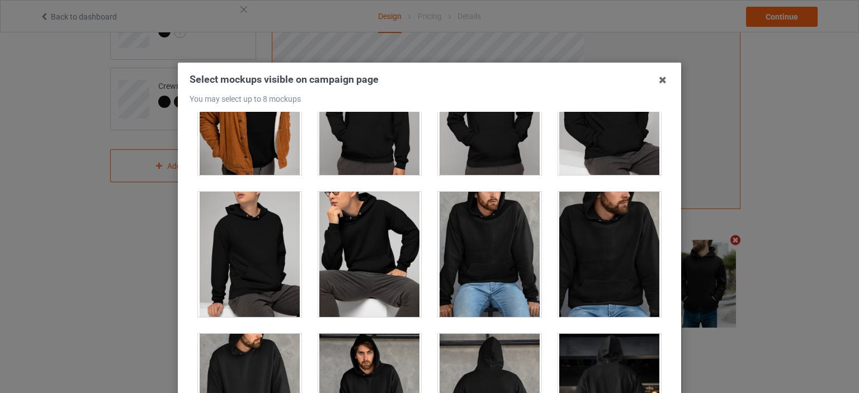
click at [527, 274] on div at bounding box center [489, 254] width 103 height 125
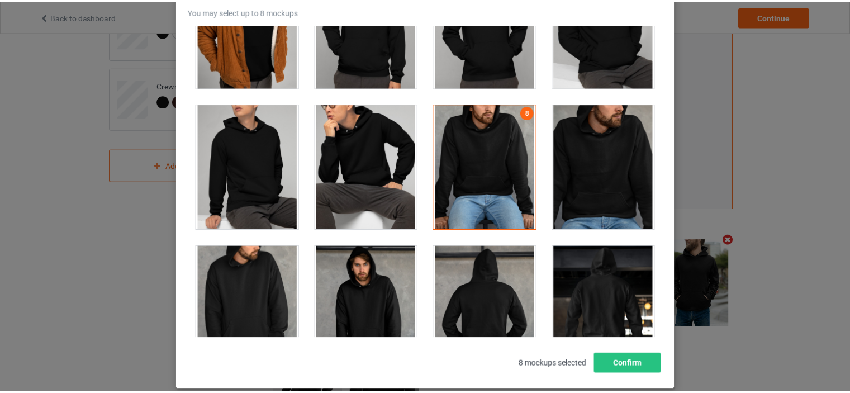
scroll to position [147, 0]
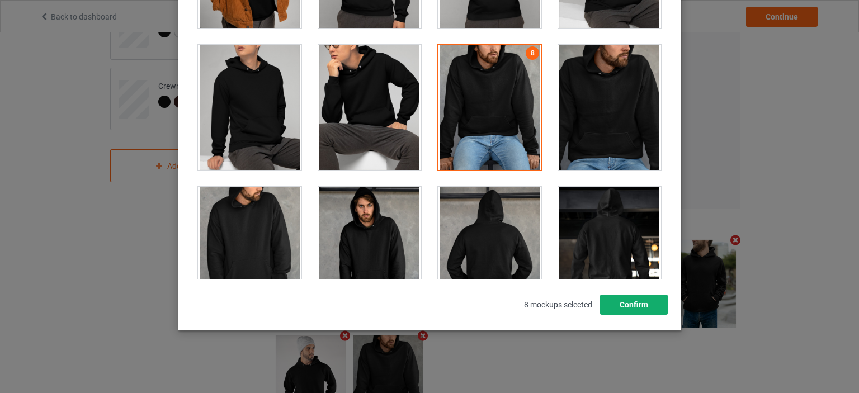
click at [631, 302] on button "Confirm" at bounding box center [634, 305] width 68 height 20
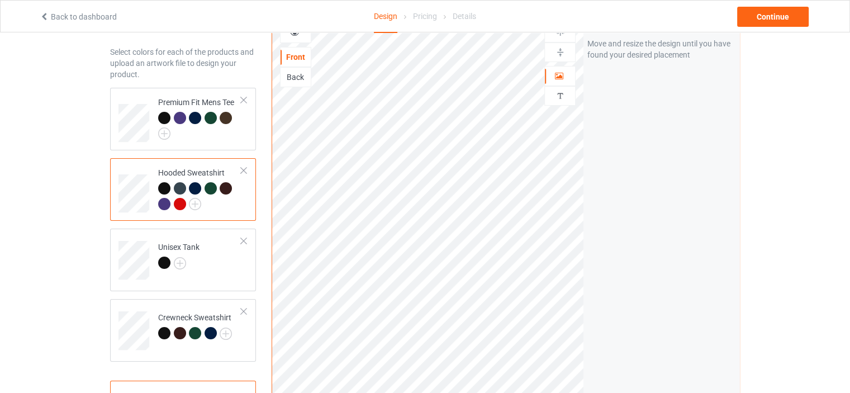
scroll to position [0, 0]
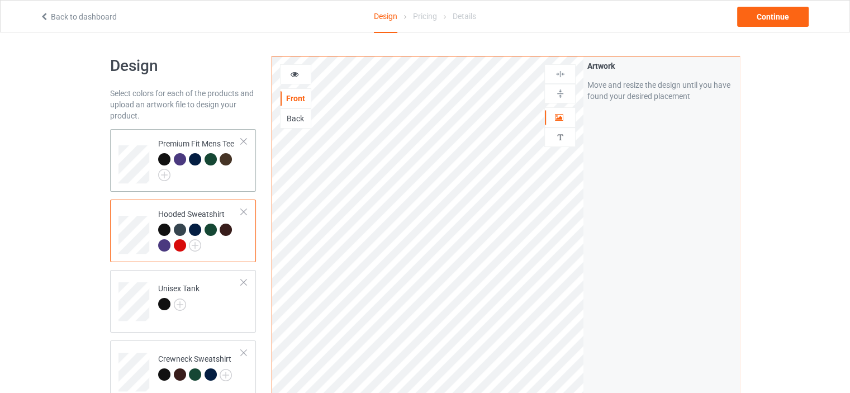
click at [241, 167] on div at bounding box center [199, 167] width 83 height 28
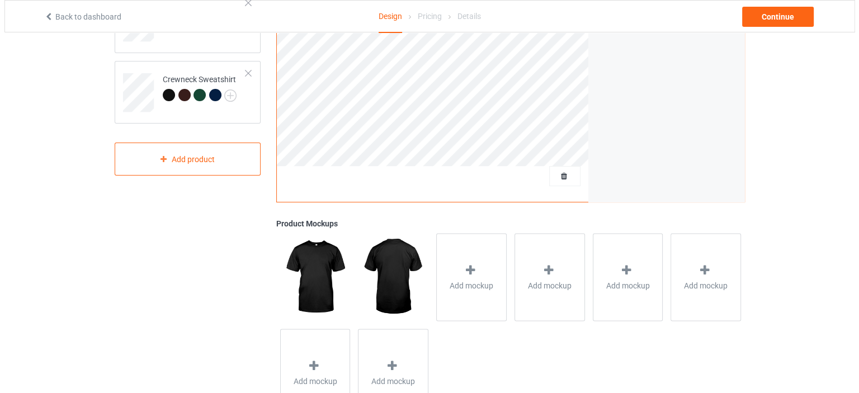
scroll to position [330, 0]
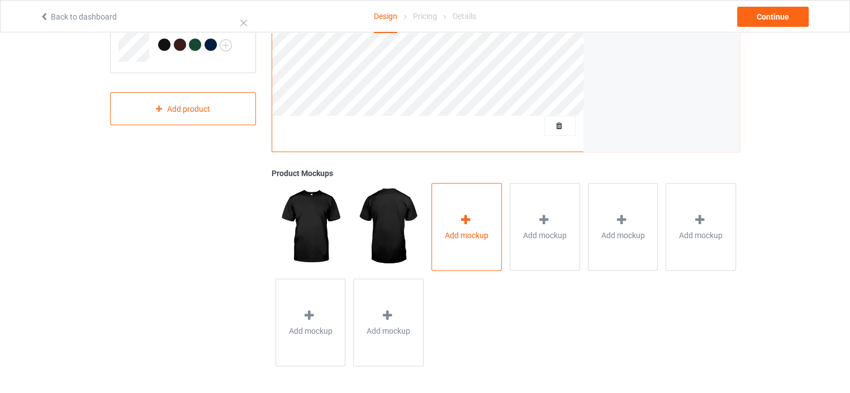
click at [474, 253] on div "Add mockup" at bounding box center [467, 227] width 70 height 88
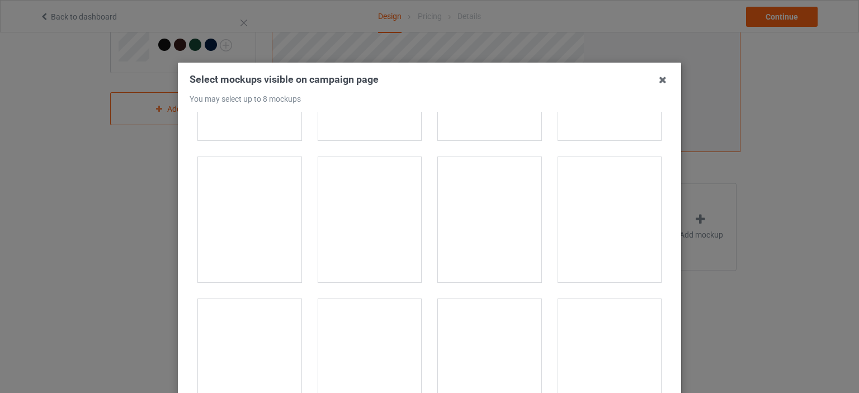
scroll to position [391, 0]
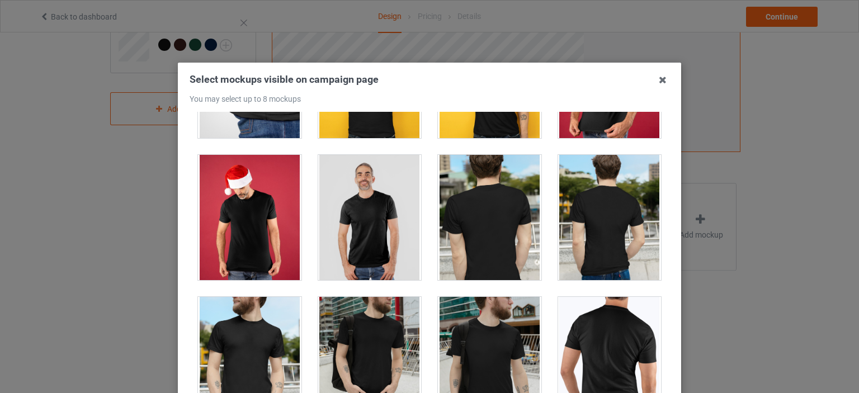
drag, startPoint x: 359, startPoint y: 225, endPoint x: 369, endPoint y: 225, distance: 9.5
click at [360, 225] on div at bounding box center [369, 217] width 103 height 125
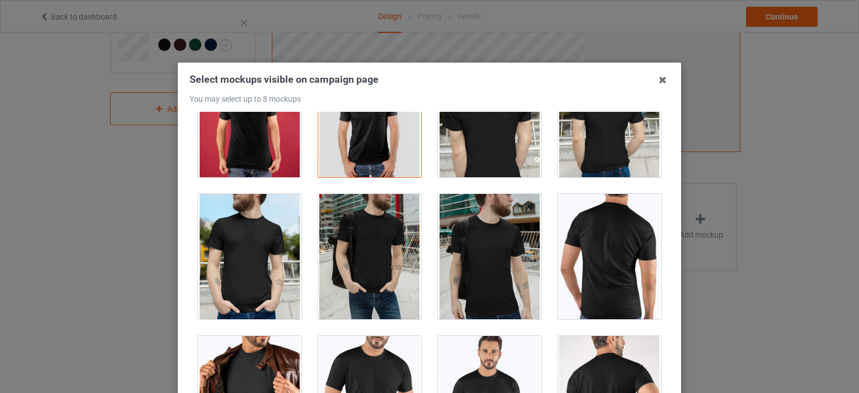
scroll to position [615, 0]
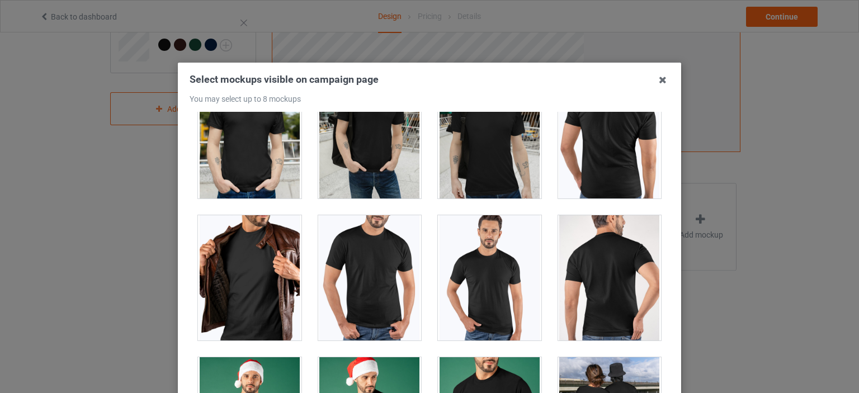
click at [396, 267] on div at bounding box center [369, 277] width 103 height 125
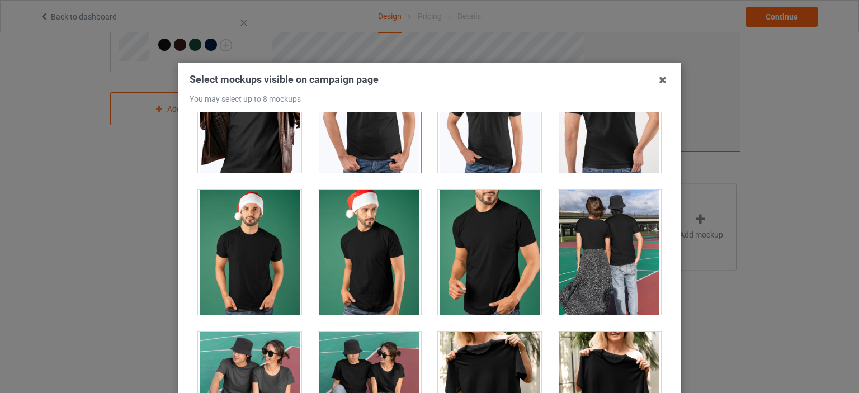
click at [481, 223] on div at bounding box center [489, 252] width 103 height 125
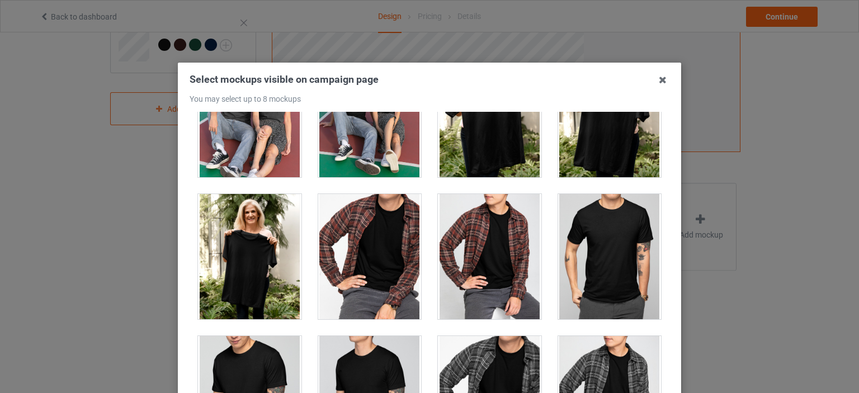
scroll to position [1006, 0]
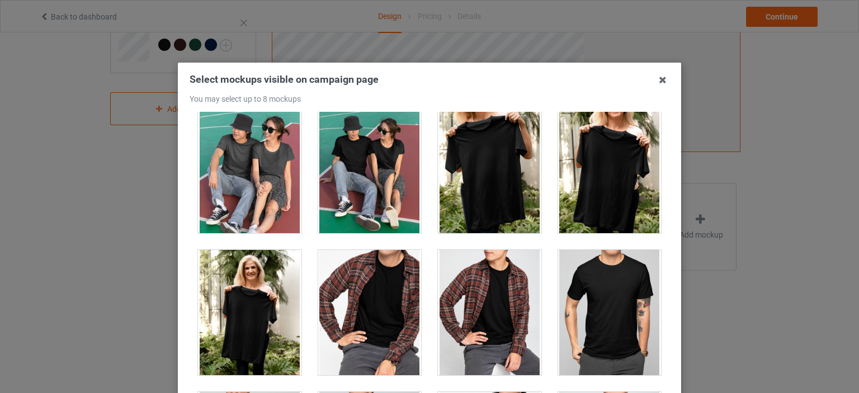
click at [492, 190] on div at bounding box center [489, 170] width 103 height 125
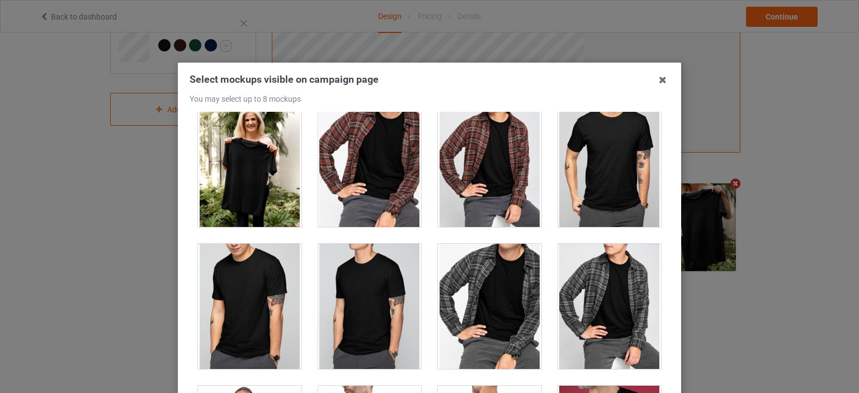
scroll to position [1286, 0]
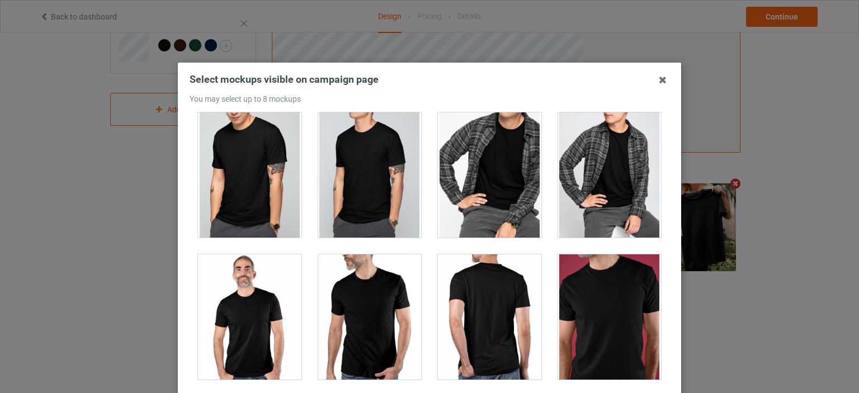
click at [615, 292] on div at bounding box center [609, 316] width 103 height 125
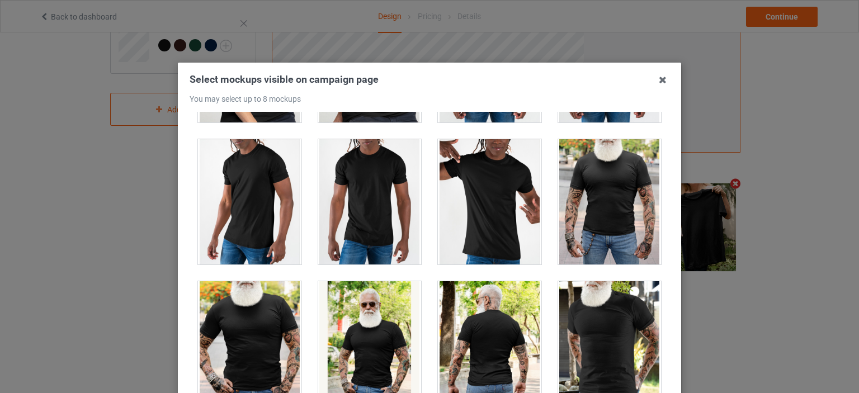
scroll to position [2012, 0]
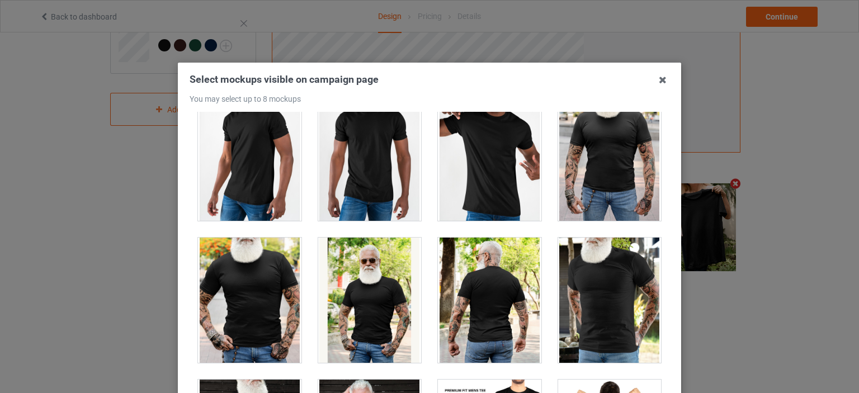
click at [396, 283] on div at bounding box center [369, 300] width 103 height 125
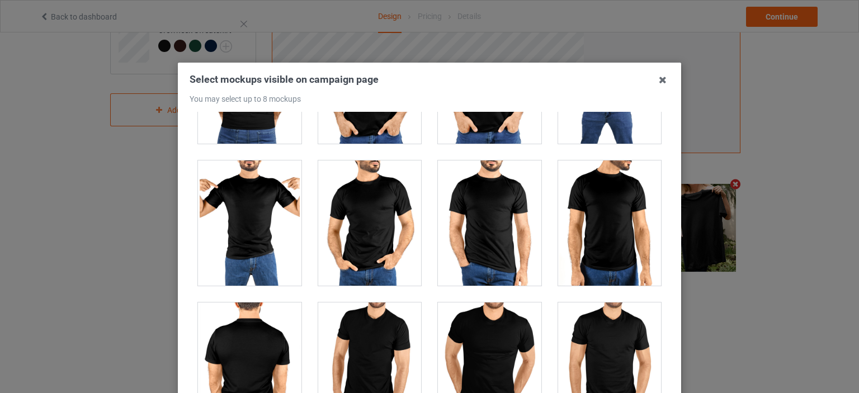
scroll to position [2460, 0]
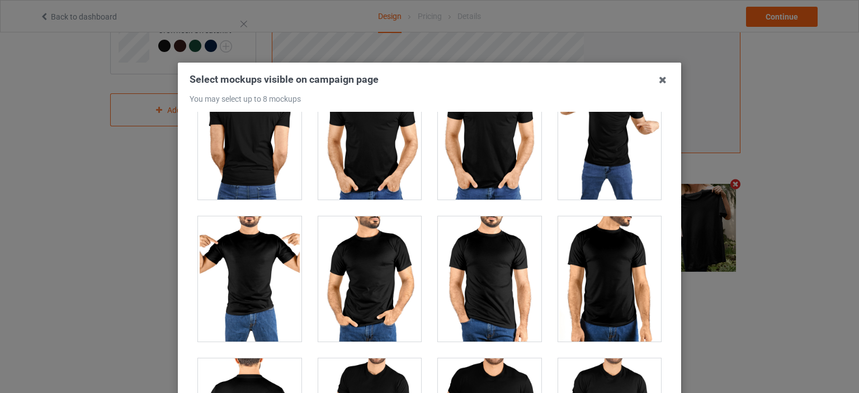
click at [411, 270] on div at bounding box center [369, 278] width 103 height 125
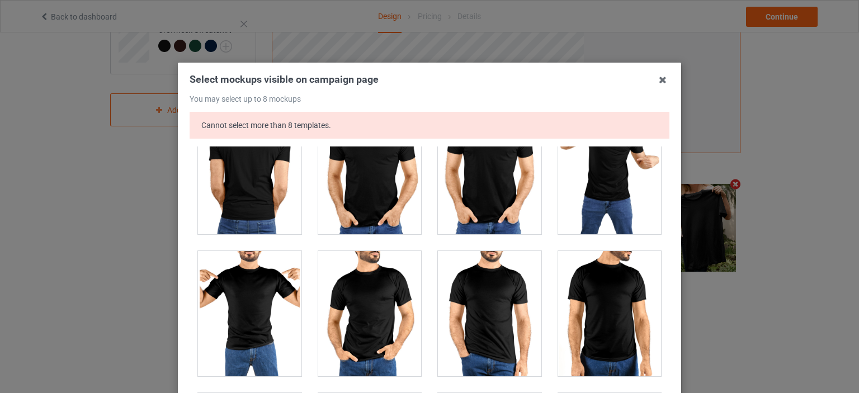
click at [409, 269] on div at bounding box center [369, 313] width 103 height 125
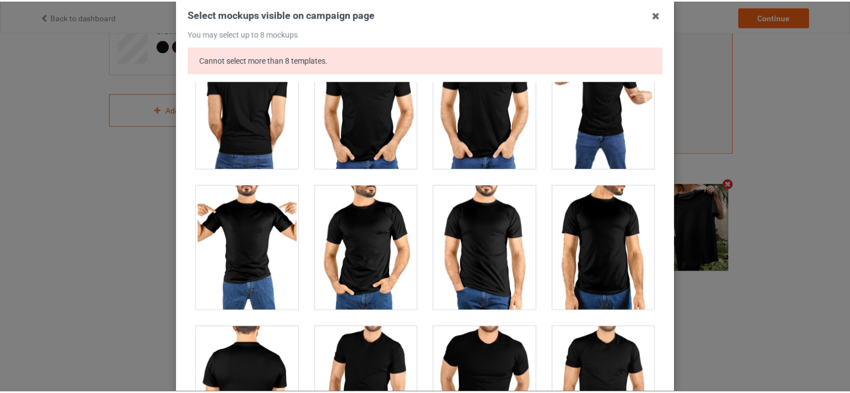
scroll to position [112, 0]
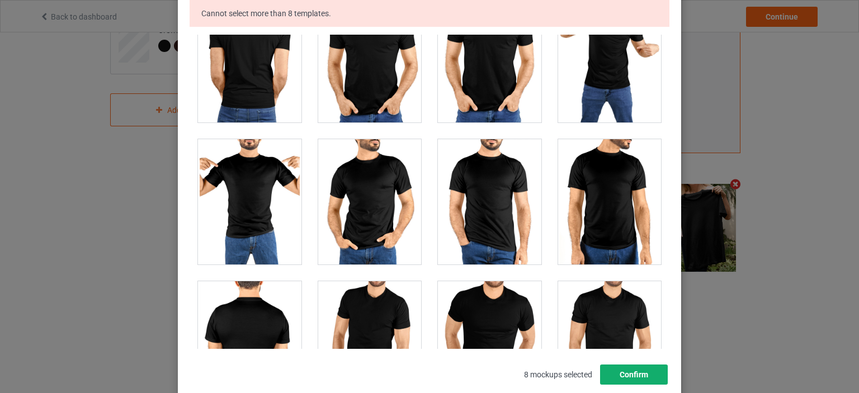
click at [640, 372] on button "Confirm" at bounding box center [634, 374] width 68 height 20
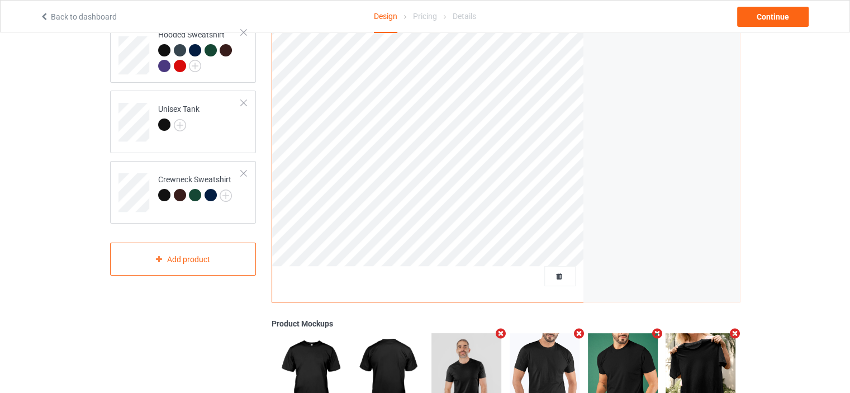
scroll to position [0, 0]
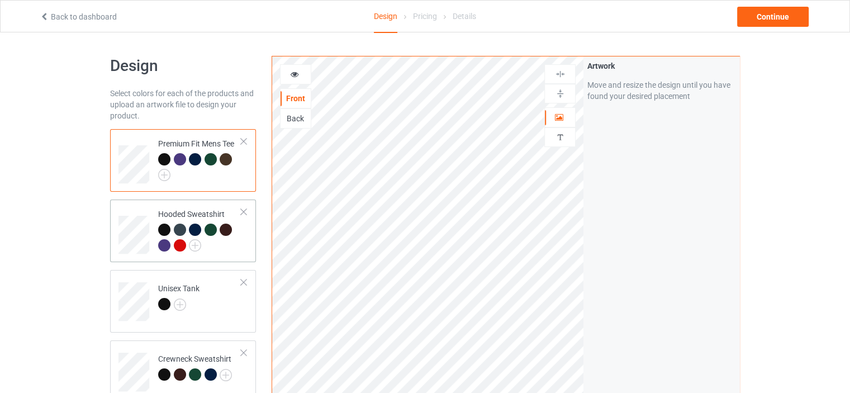
click at [239, 250] on div at bounding box center [199, 239] width 83 height 31
click at [241, 169] on td "Premium Fit Mens Tee" at bounding box center [200, 161] width 96 height 54
click at [779, 19] on div "Continue" at bounding box center [773, 17] width 72 height 20
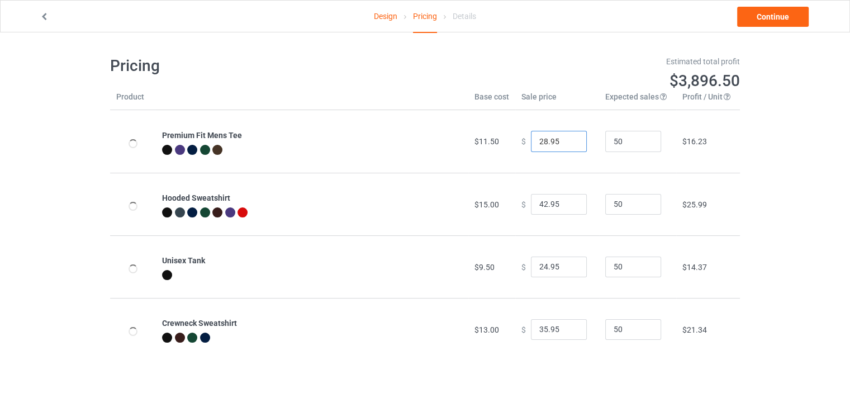
click at [541, 140] on input "28.95" at bounding box center [559, 141] width 56 height 21
type input "18.95"
click at [543, 206] on input "42.95" at bounding box center [559, 204] width 56 height 21
type input "32.95"
click at [542, 268] on input "24.95" at bounding box center [559, 267] width 56 height 21
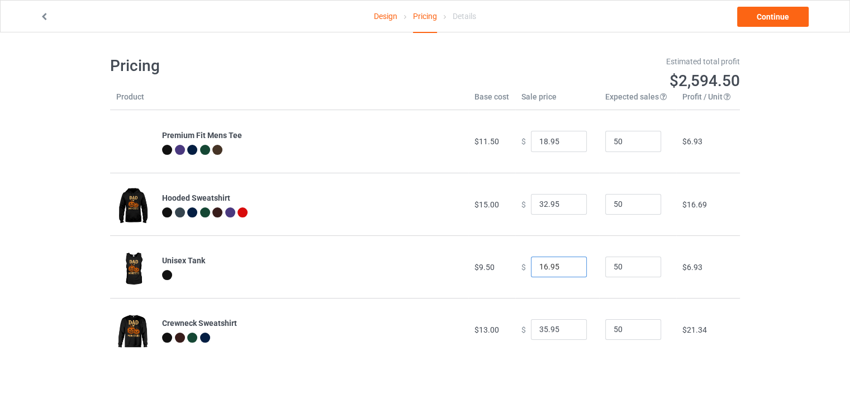
type input "16.95"
click at [541, 331] on input "35.95" at bounding box center [559, 329] width 56 height 21
type input "29.95"
click at [765, 18] on link "Continue" at bounding box center [773, 17] width 72 height 20
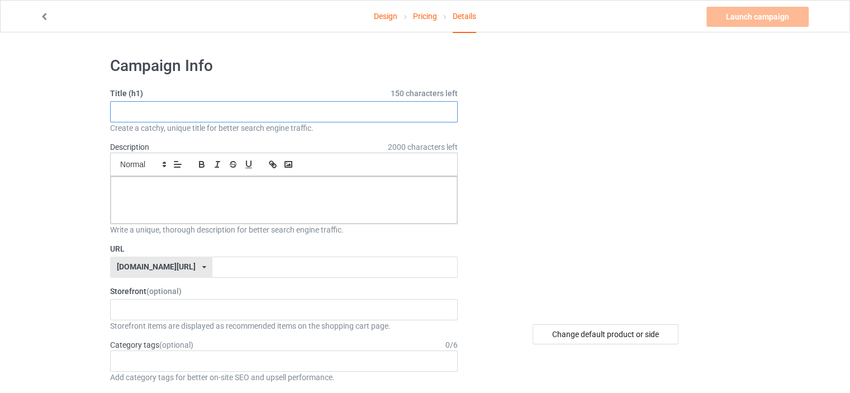
click at [283, 107] on input "text" at bounding box center [284, 111] width 348 height 21
paste input "Dad of Monsters Pumpkins Tee"
type input "Dad of Monsters Pumpkins Tee"
click at [315, 207] on div at bounding box center [284, 200] width 347 height 47
paste div
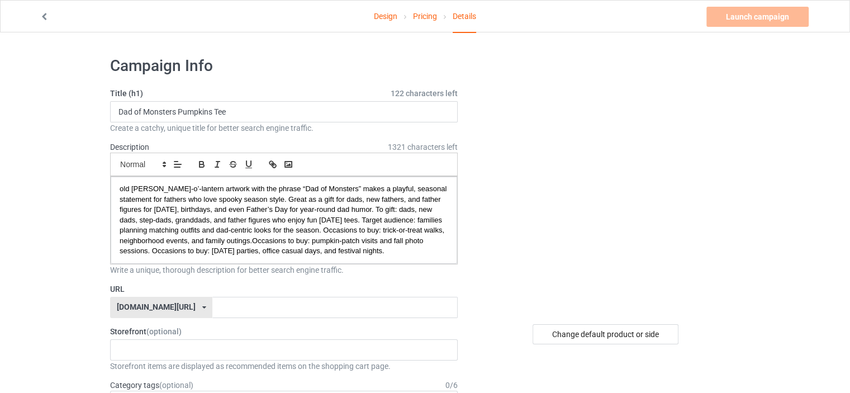
click at [183, 304] on div "[DOMAIN_NAME][URL]" at bounding box center [156, 307] width 79 height 8
click at [147, 342] on div "[DOMAIN_NAME][URL]" at bounding box center [161, 349] width 101 height 20
click at [212, 304] on input "text" at bounding box center [334, 307] width 245 height 21
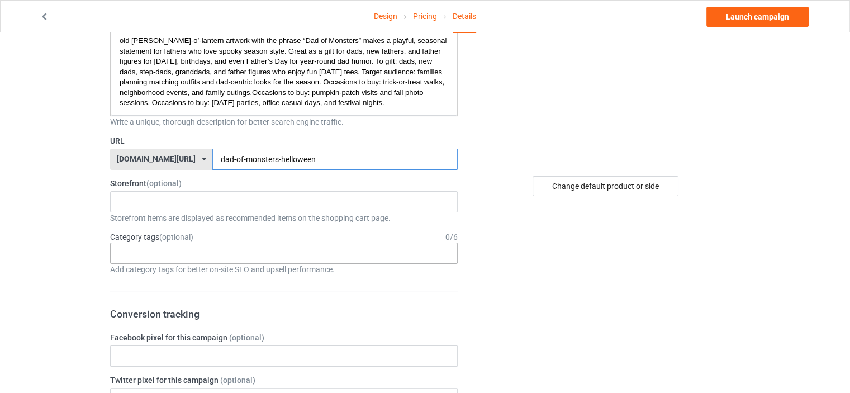
scroll to position [168, 0]
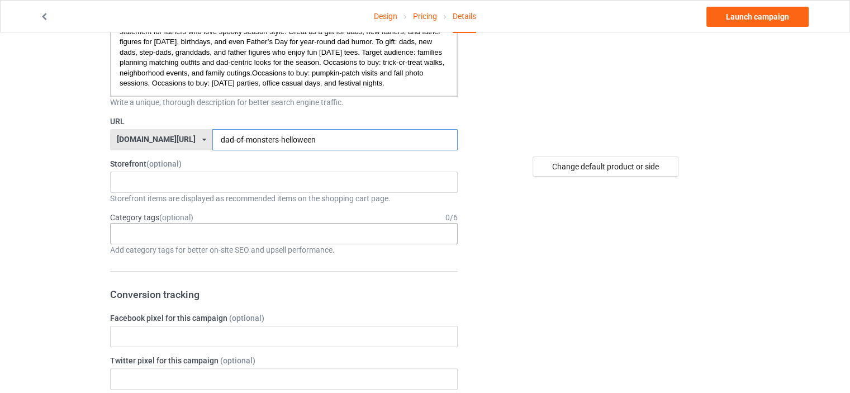
type input "dad-of-monsters-helloween"
click at [136, 235] on div "Age > [DEMOGRAPHIC_DATA] > 1 Age > [DEMOGRAPHIC_DATA] Months > 1 Month Age > [D…" at bounding box center [284, 233] width 348 height 21
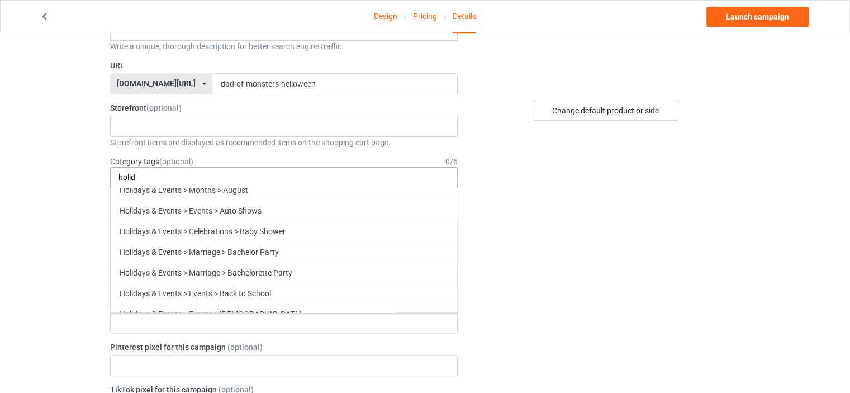
scroll to position [0, 0]
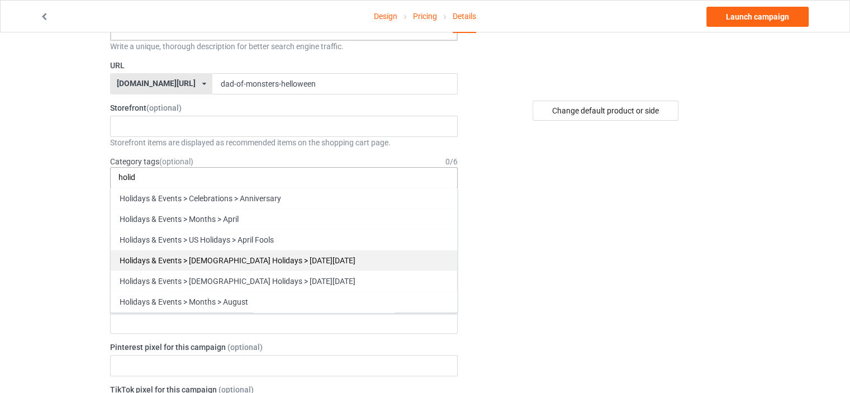
type input "holid"
click at [202, 260] on div "Holidays & Events > [DEMOGRAPHIC_DATA] Holidays > [DATE][DATE]" at bounding box center [284, 260] width 347 height 21
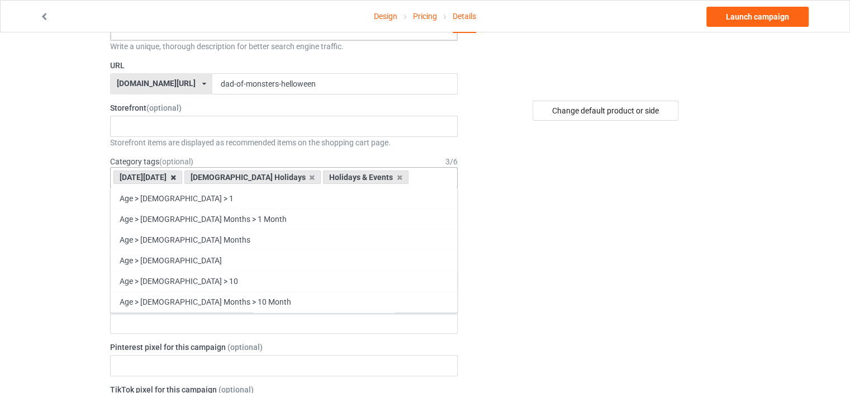
click at [176, 176] on icon at bounding box center [173, 177] width 6 height 7
click at [341, 174] on input "text" at bounding box center [349, 178] width 17 height 10
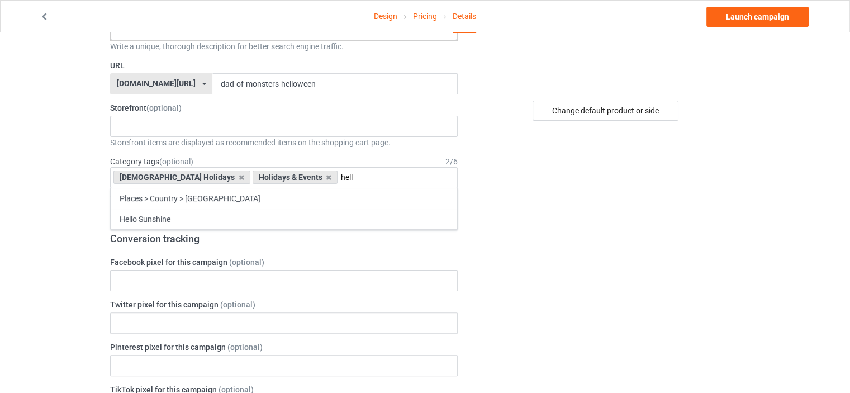
type input "hell"
drag, startPoint x: 566, startPoint y: 245, endPoint x: 568, endPoint y: 232, distance: 13.6
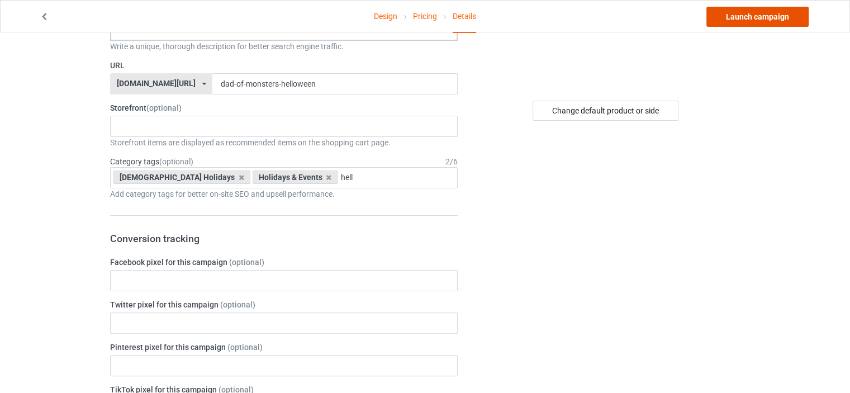
click at [736, 22] on link "Launch campaign" at bounding box center [758, 17] width 102 height 20
